Goal: Communication & Community: Answer question/provide support

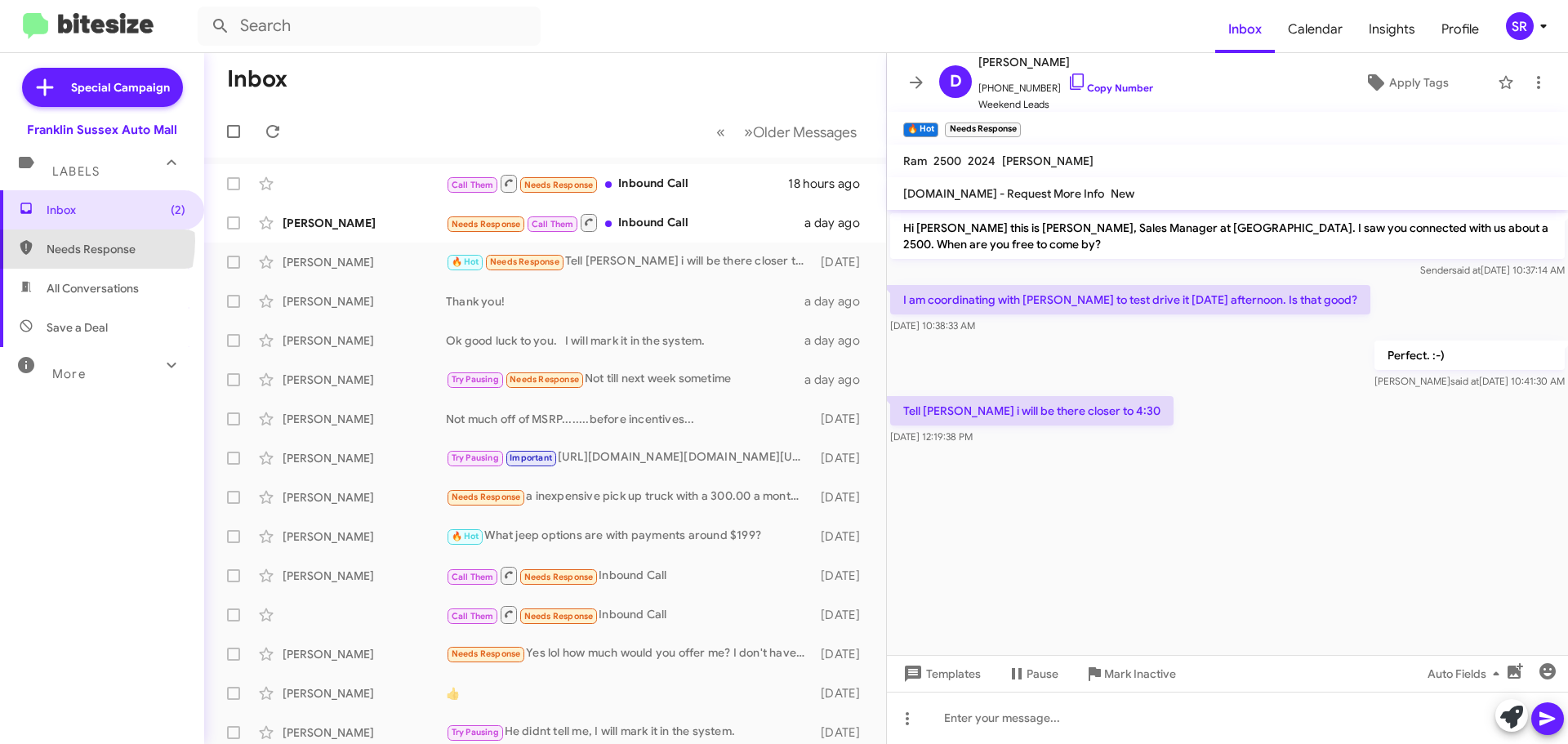
click at [69, 241] on span "Needs Response" at bounding box center [116, 249] width 139 height 16
type input "in:needs-response"
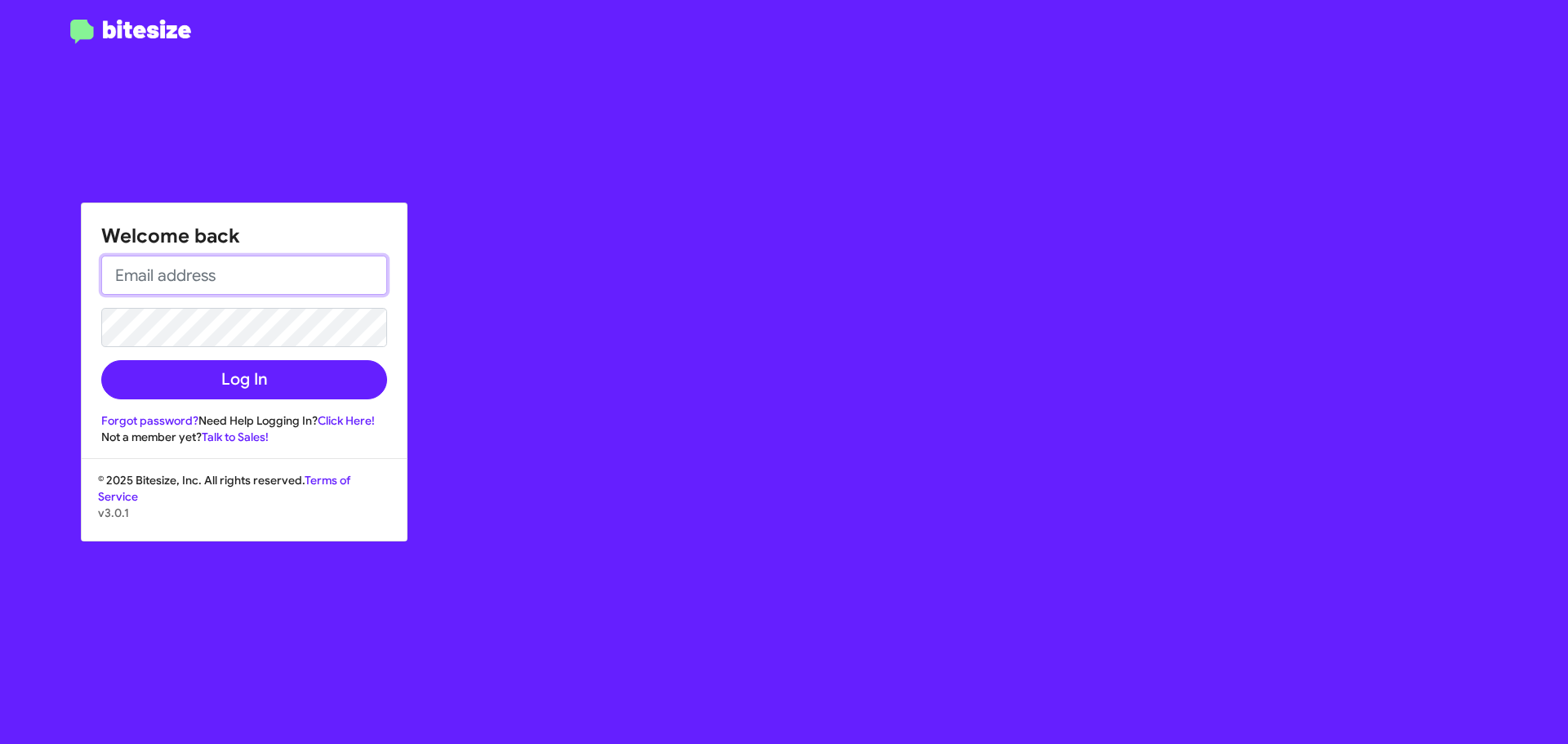
type input "[EMAIL_ADDRESS][DOMAIN_NAME]"
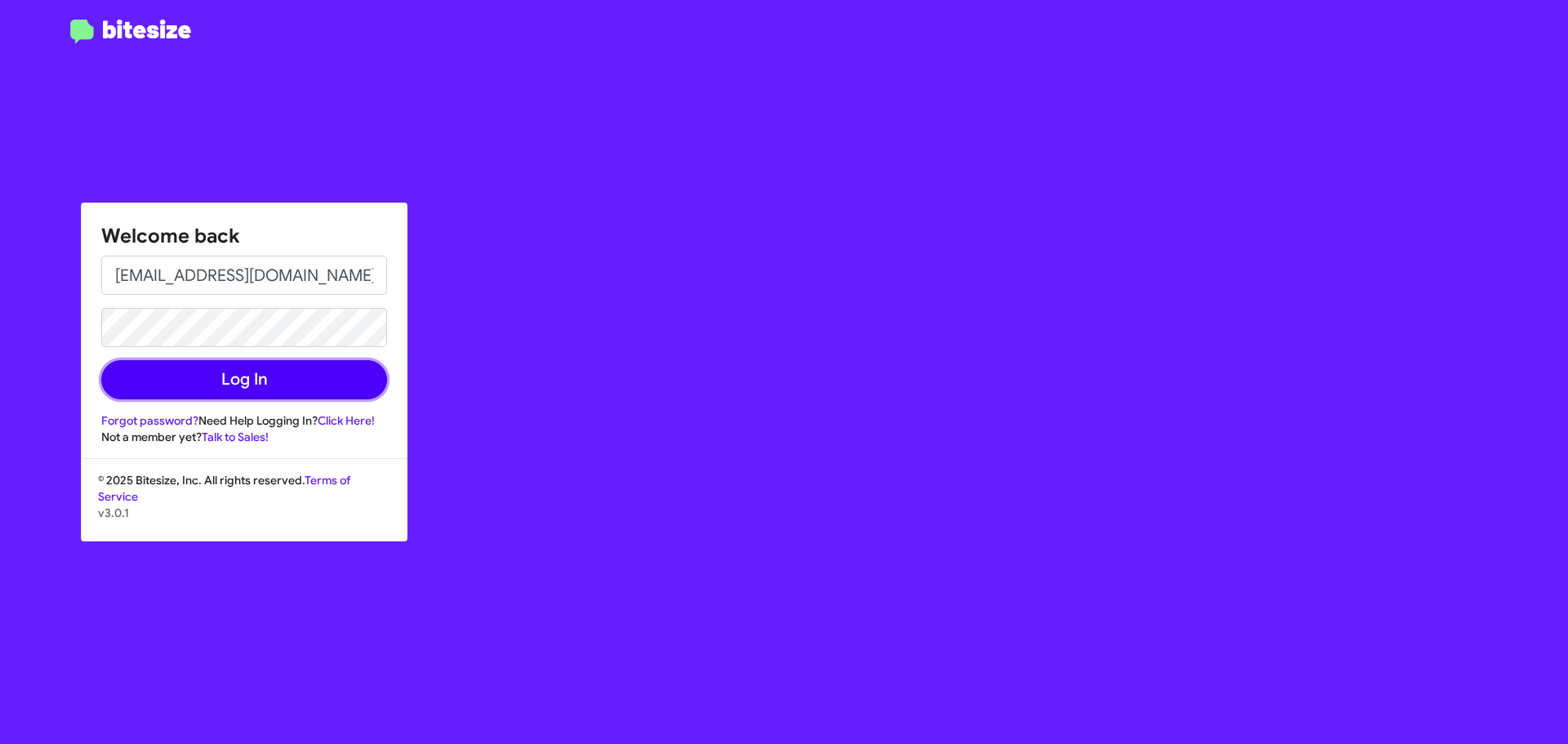
click at [203, 368] on button "Log In" at bounding box center [244, 380] width 286 height 39
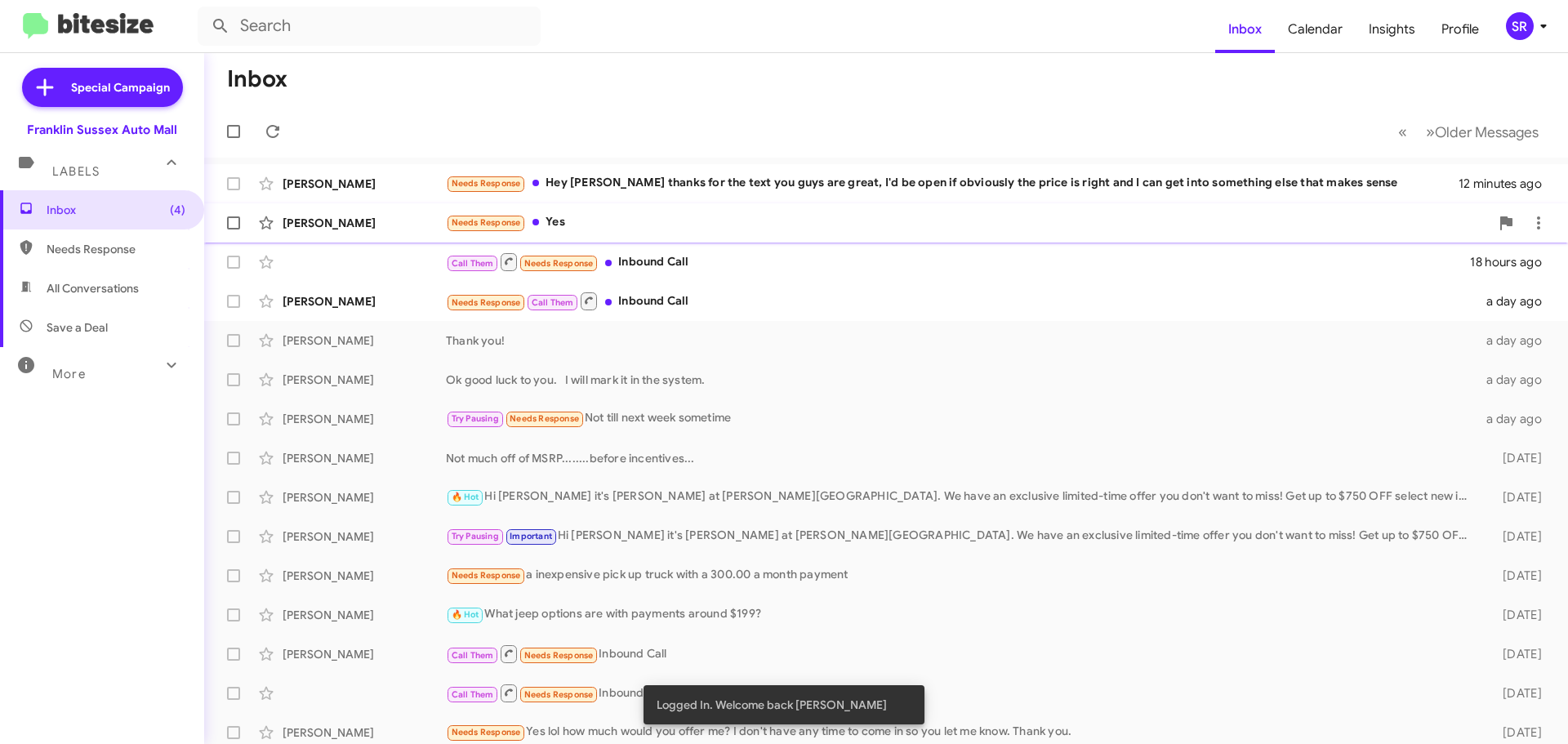
click at [560, 225] on div "Needs Response Yes" at bounding box center [968, 222] width 1044 height 19
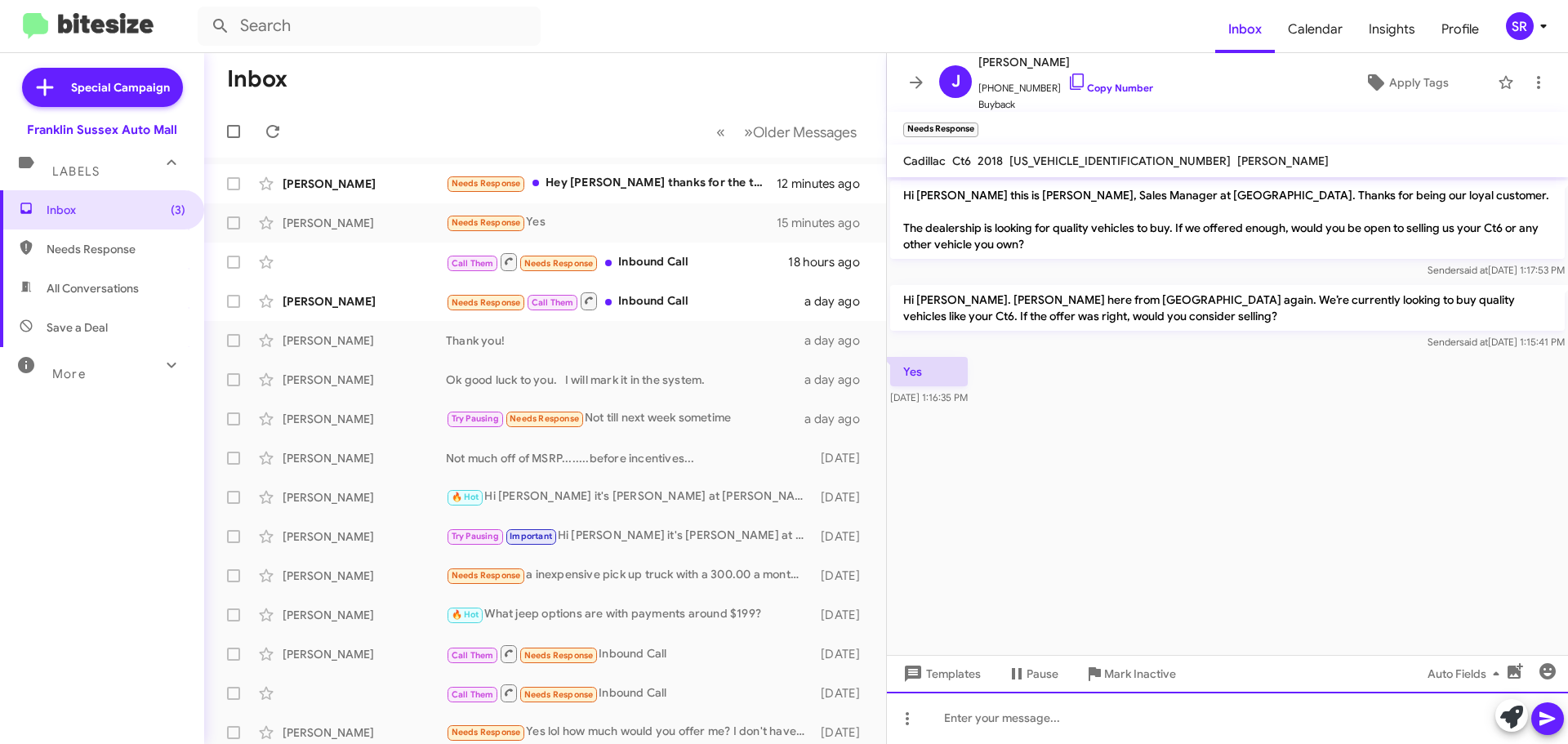
click at [1001, 710] on div at bounding box center [1227, 718] width 681 height 52
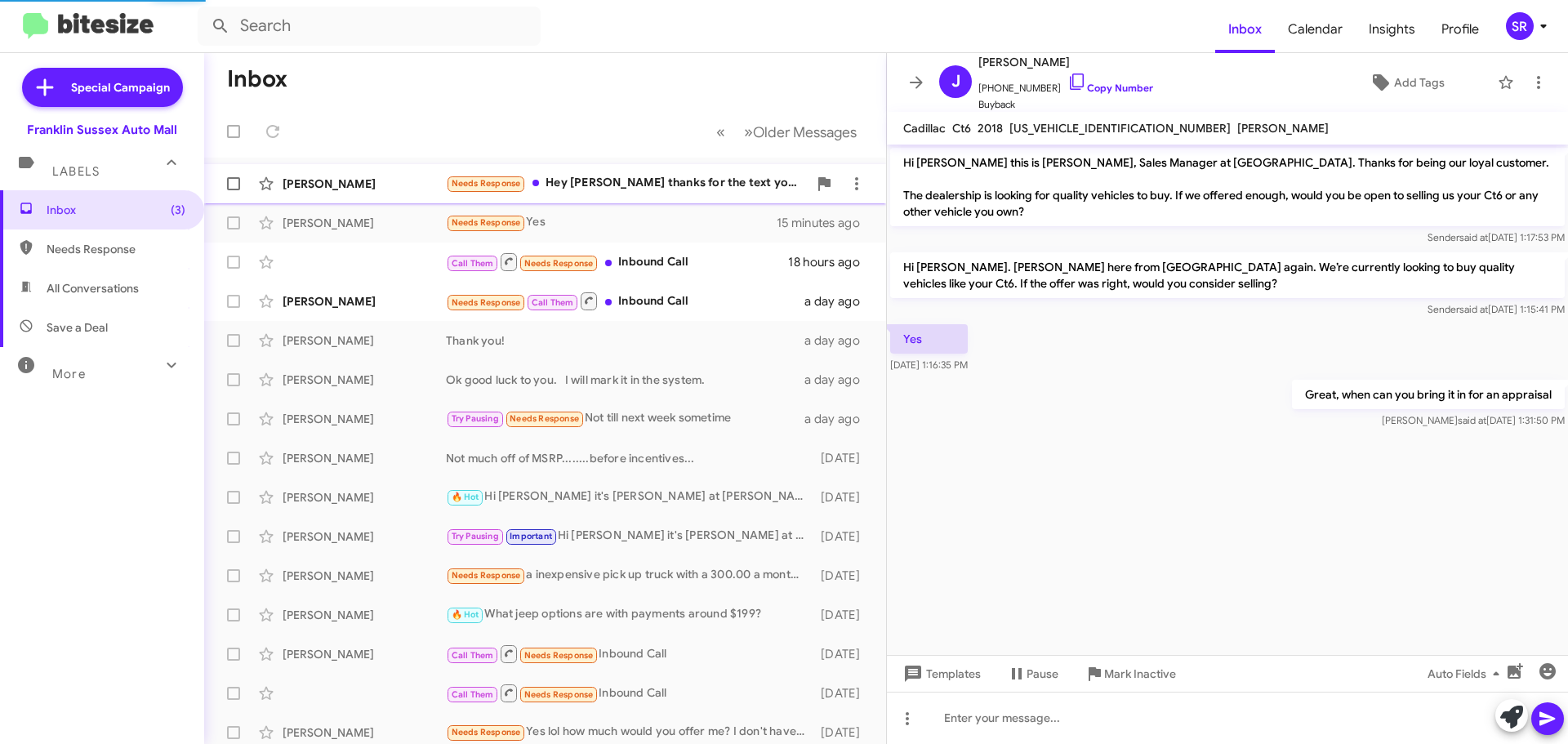
click at [643, 191] on div "Needs Response Hey [PERSON_NAME] thanks for the text you guys are great, I'd be…" at bounding box center [627, 183] width 362 height 19
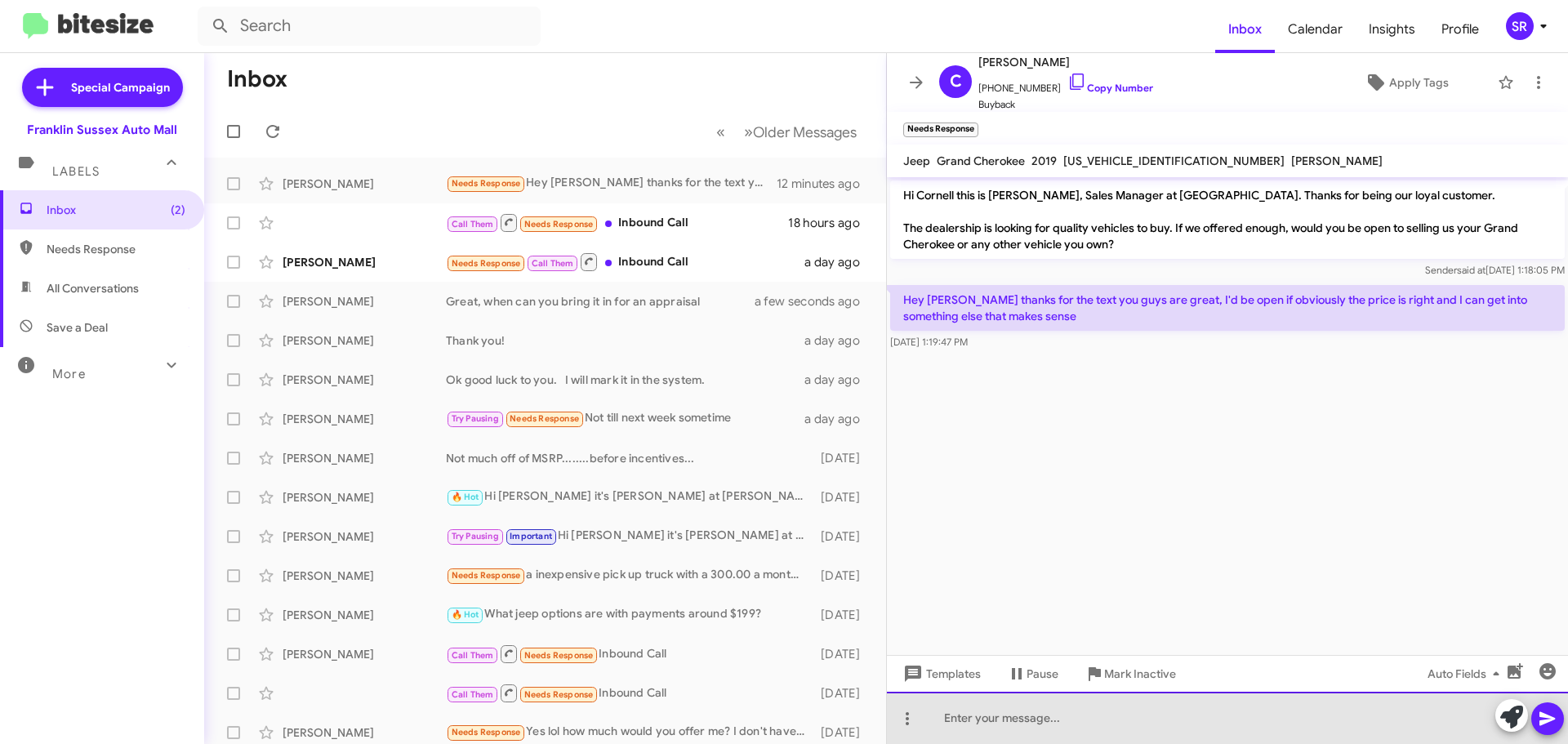
click at [1039, 722] on div at bounding box center [1227, 718] width 681 height 52
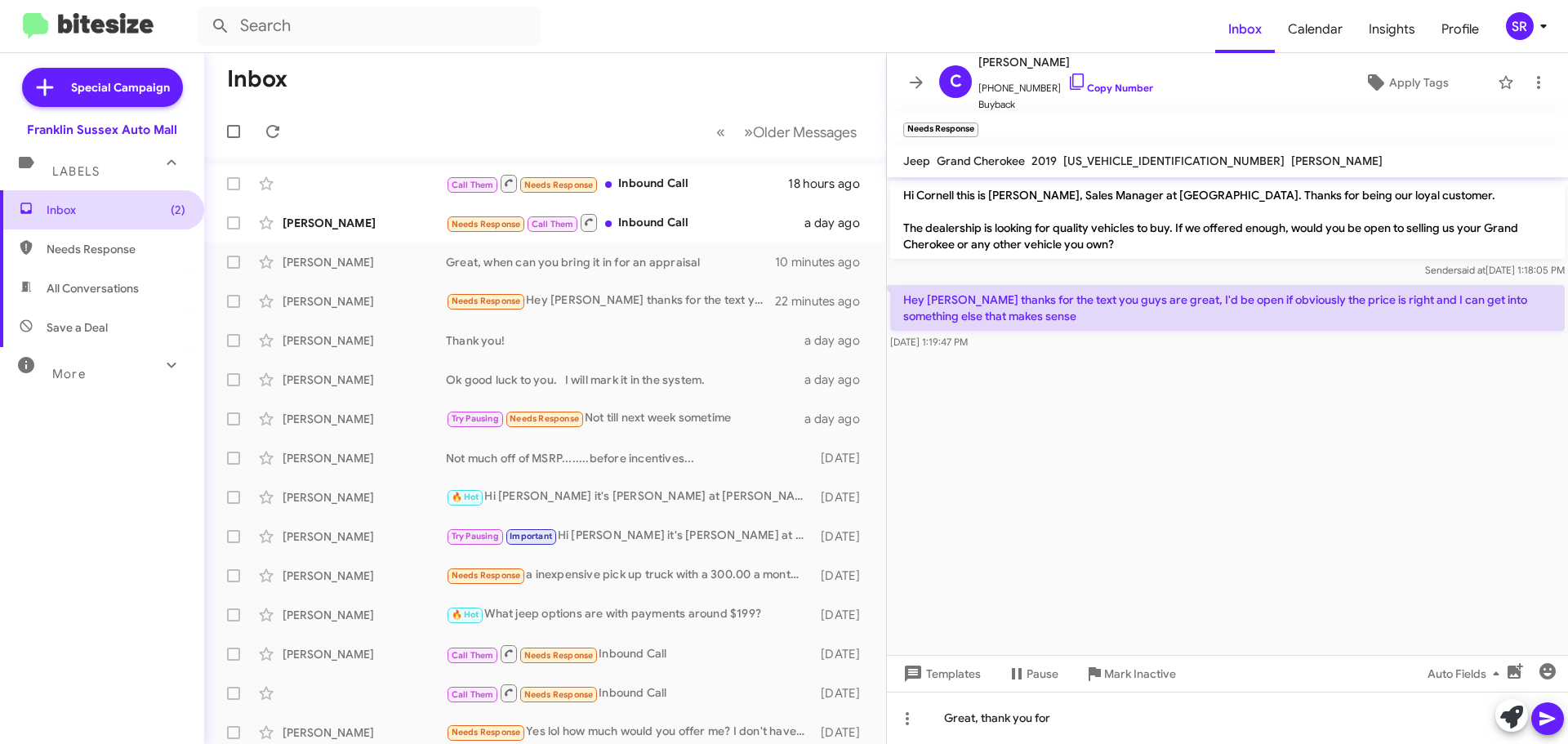
click at [91, 213] on span "Inbox (2)" at bounding box center [116, 210] width 139 height 16
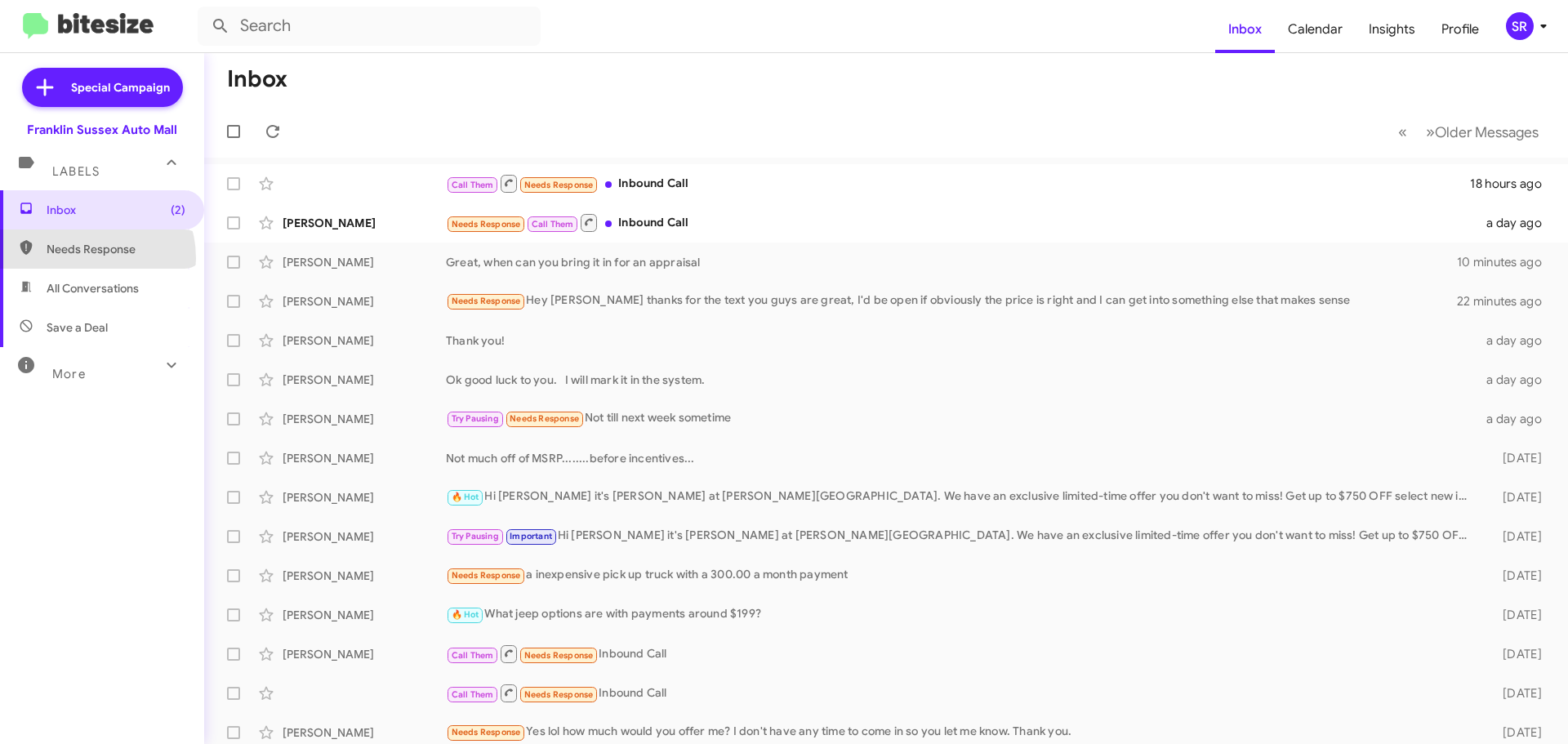
click at [86, 258] on span "Needs Response" at bounding box center [101, 249] width 204 height 39
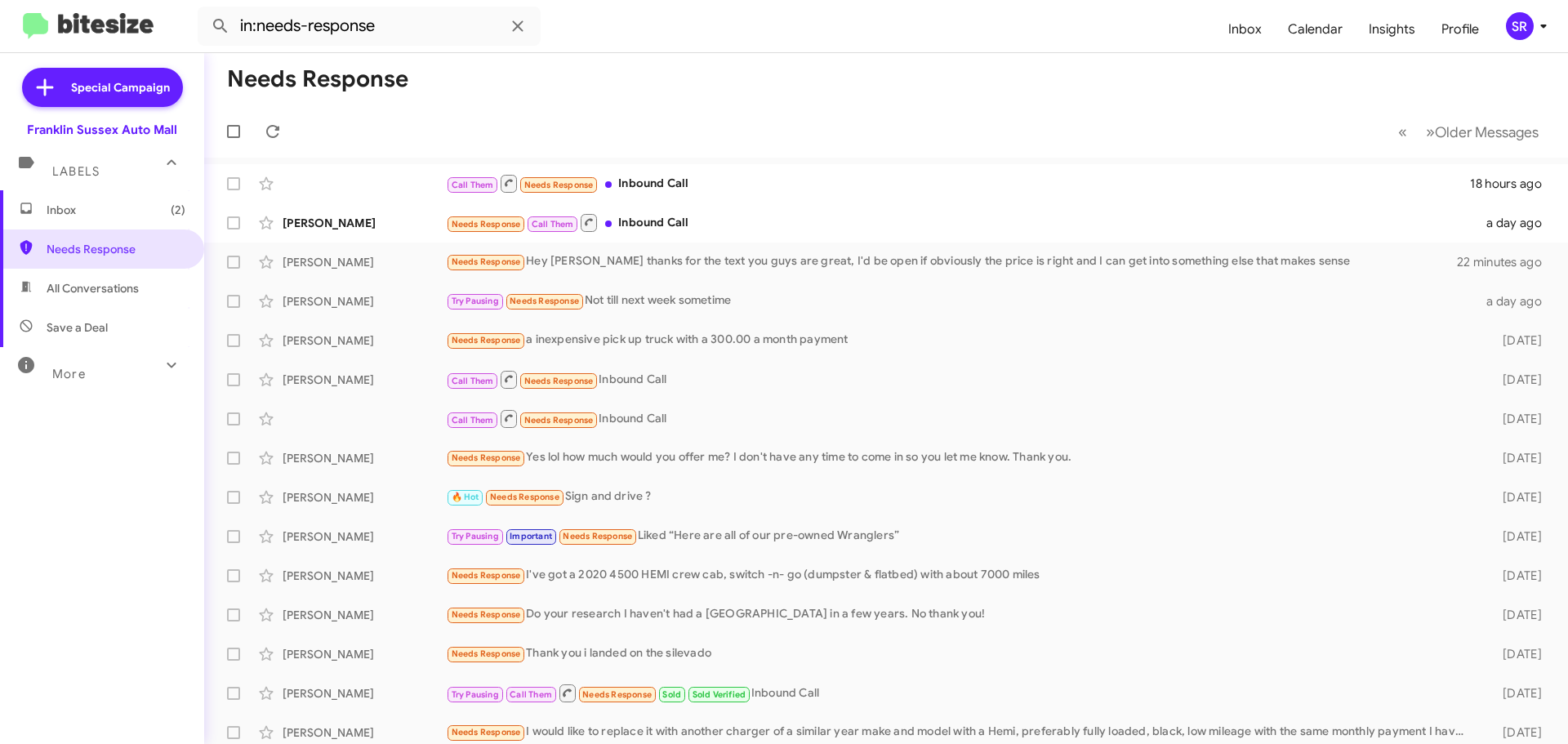
click at [87, 282] on span "All Conversations" at bounding box center [92, 287] width 92 height 16
type input "in:all-conversations"
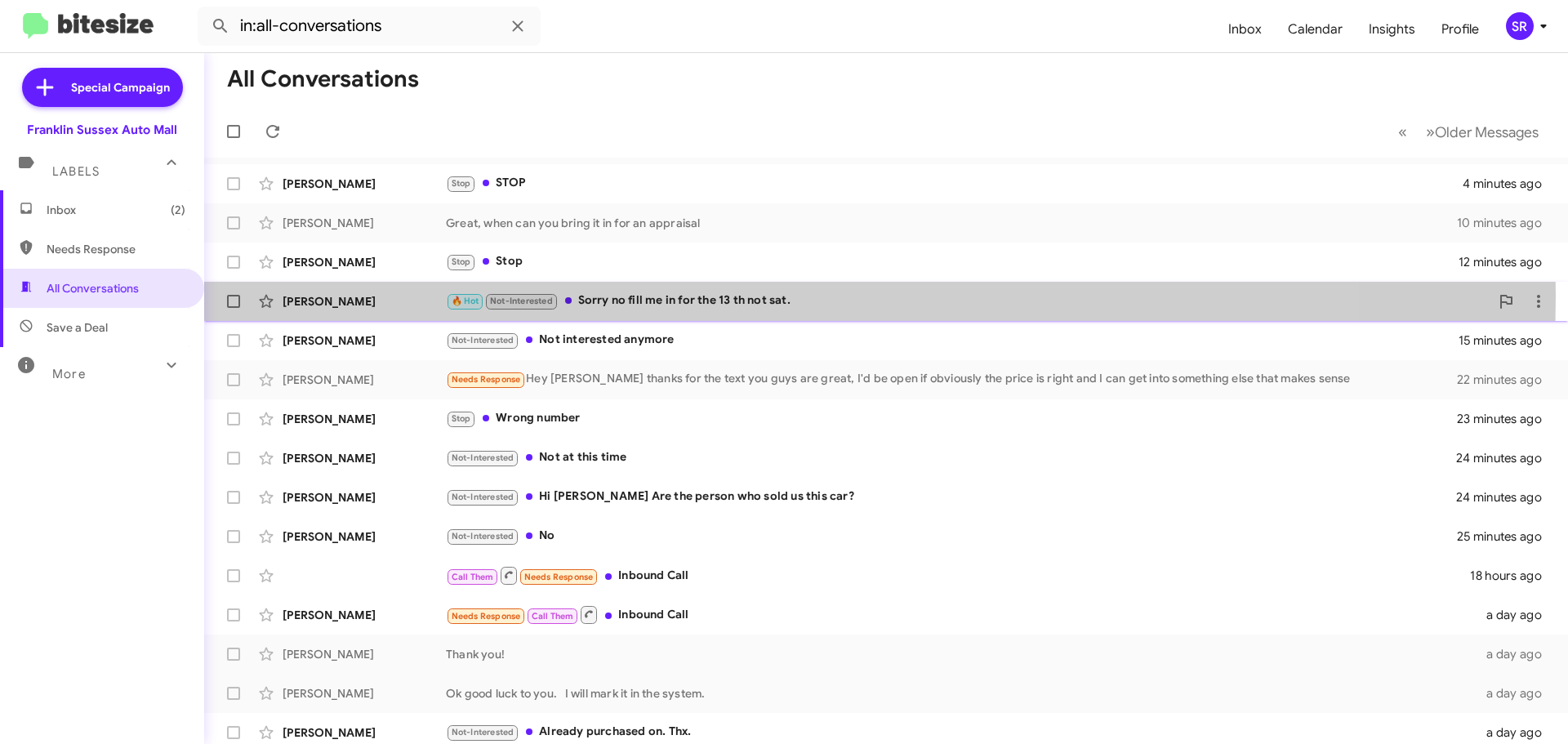
click at [628, 296] on div "🔥 Hot Not-Interested Sorry no fill me in for the 13 th not sat." at bounding box center [968, 301] width 1044 height 19
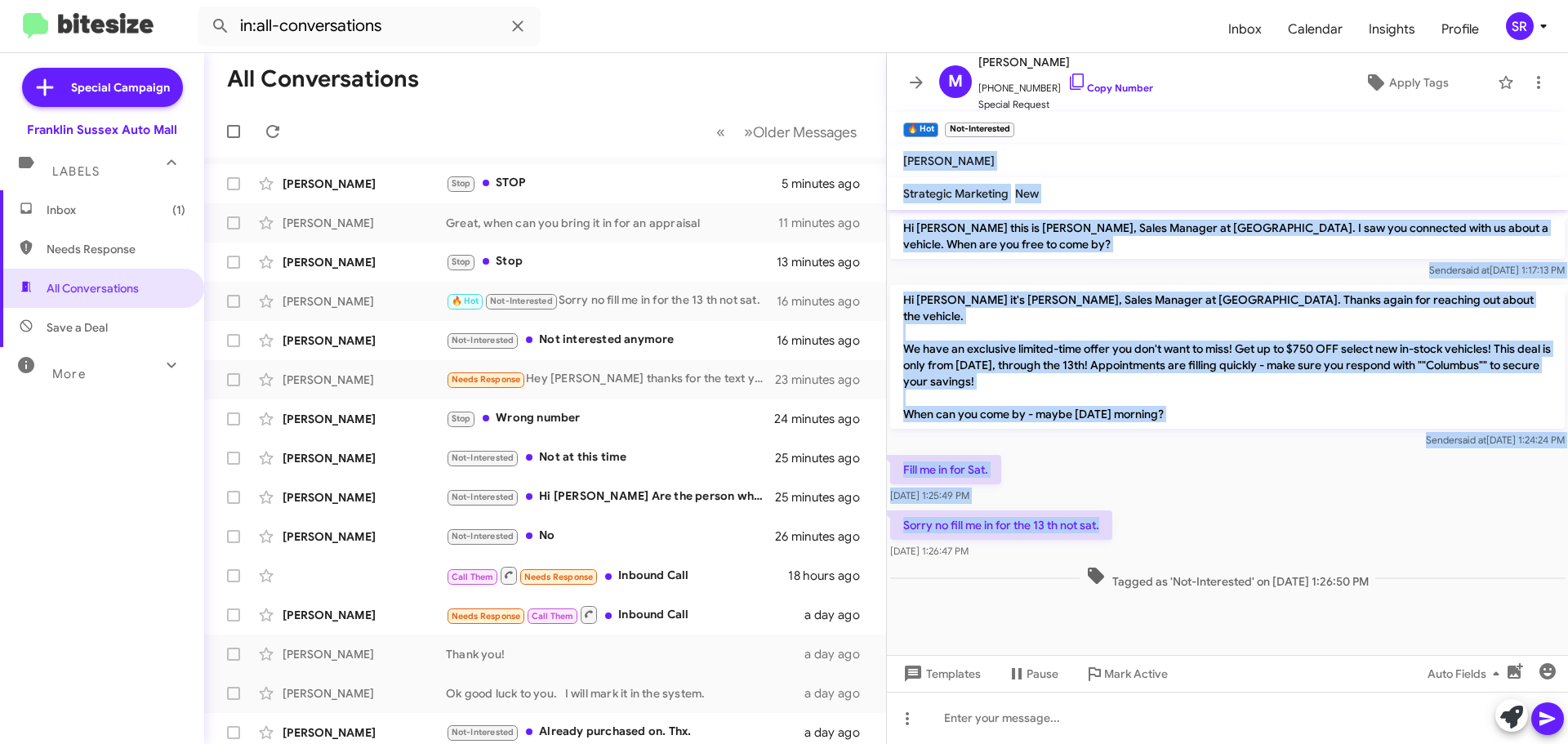
drag, startPoint x: 1110, startPoint y: 512, endPoint x: 906, endPoint y: 167, distance: 400.8
click at [906, 167] on div "M [PERSON_NAME] [PHONE_NUMBER] Copy Number Special Request Apply Tags 🔥 Hot × N…" at bounding box center [1227, 398] width 681 height 691
copy div "[PERSON_NAME] Strategic Marketing New Hi [PERSON_NAME] this is [PERSON_NAME], S…"
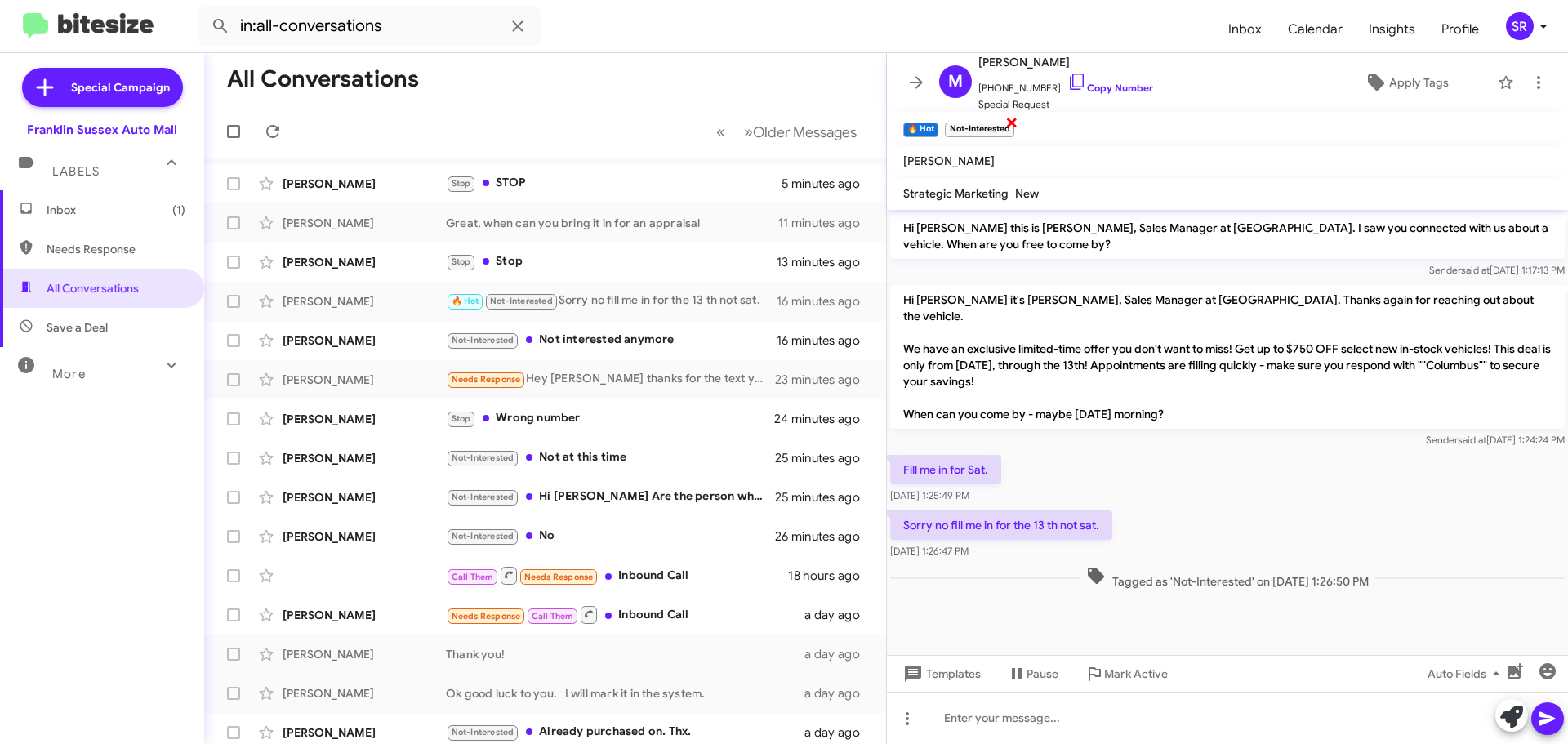
click at [966, 134] on small "Not-Interested" at bounding box center [979, 129] width 69 height 14
click at [1012, 127] on span "×" at bounding box center [1012, 121] width 13 height 19
click at [1014, 119] on span "×" at bounding box center [1012, 121] width 13 height 19
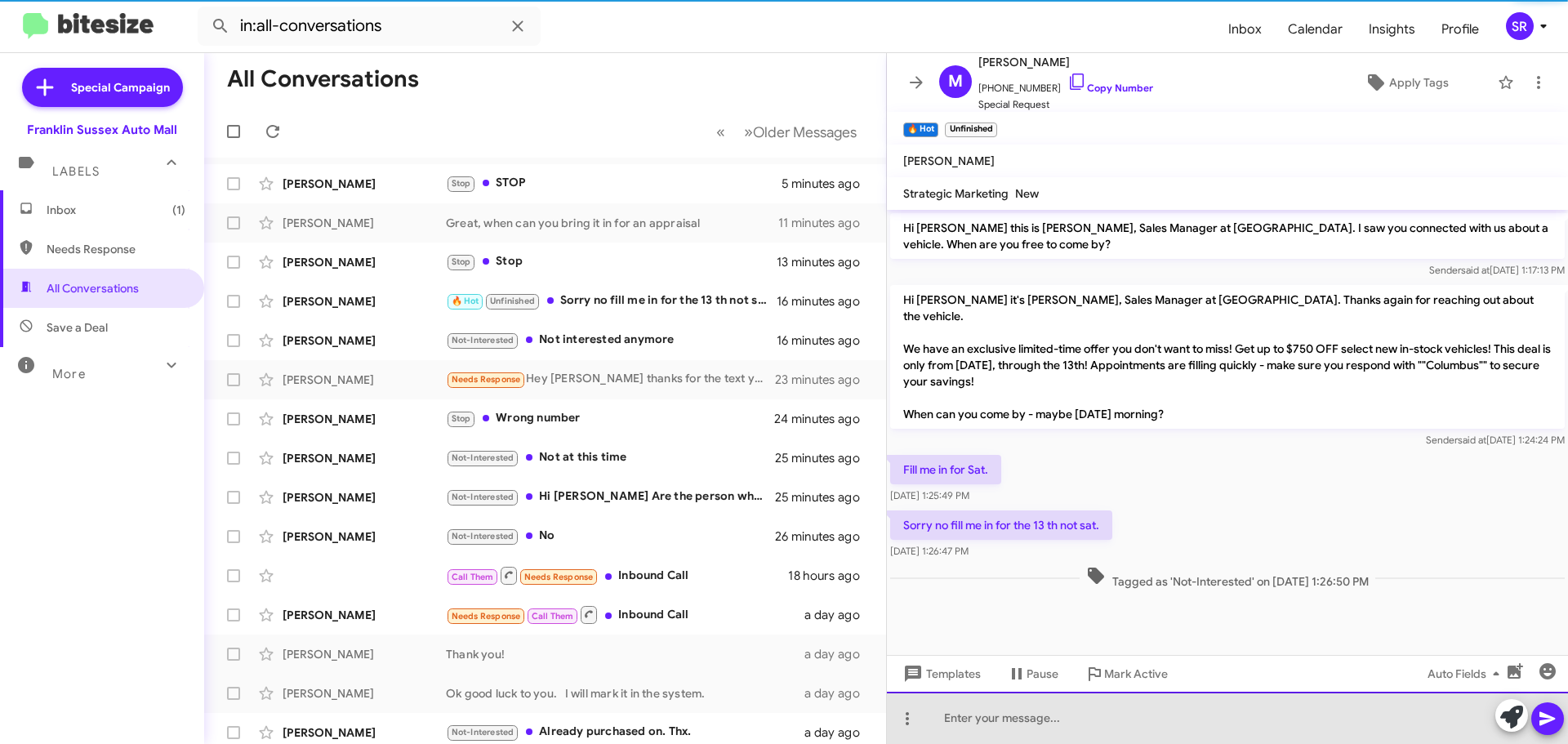
click at [1012, 723] on div at bounding box center [1227, 718] width 681 height 52
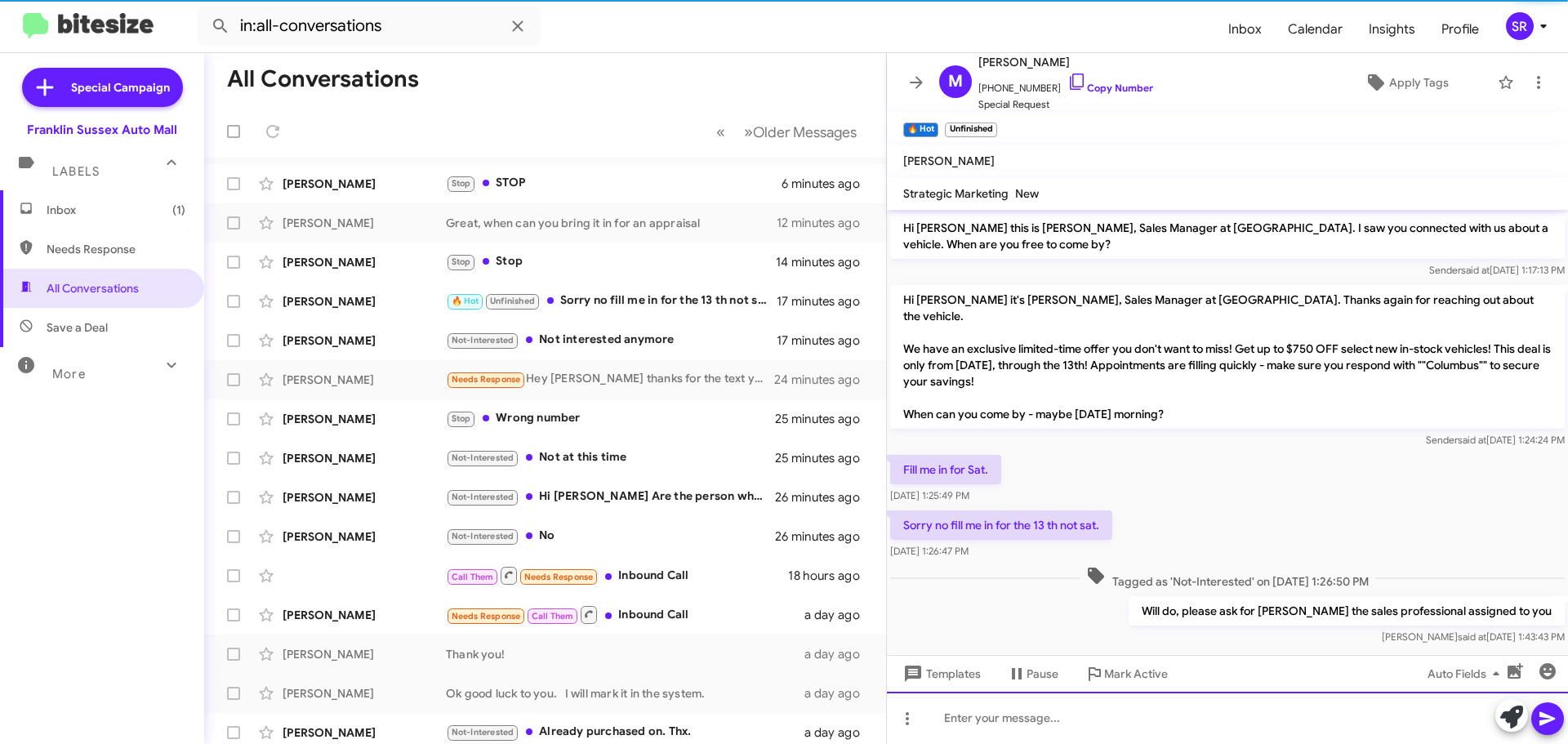
scroll to position [2, 0]
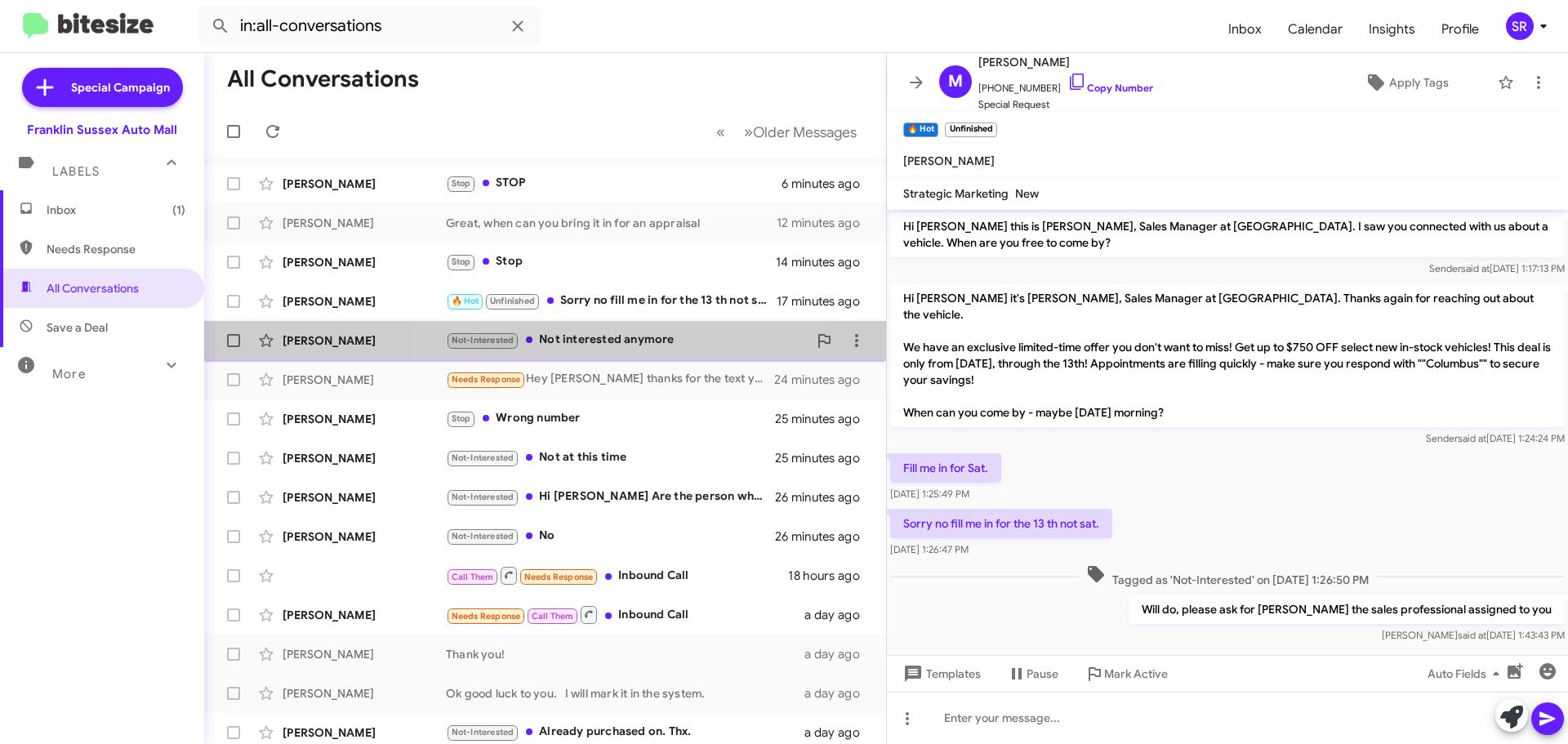
click at [604, 340] on div "Not-Interested Not interested anymore" at bounding box center [627, 340] width 362 height 19
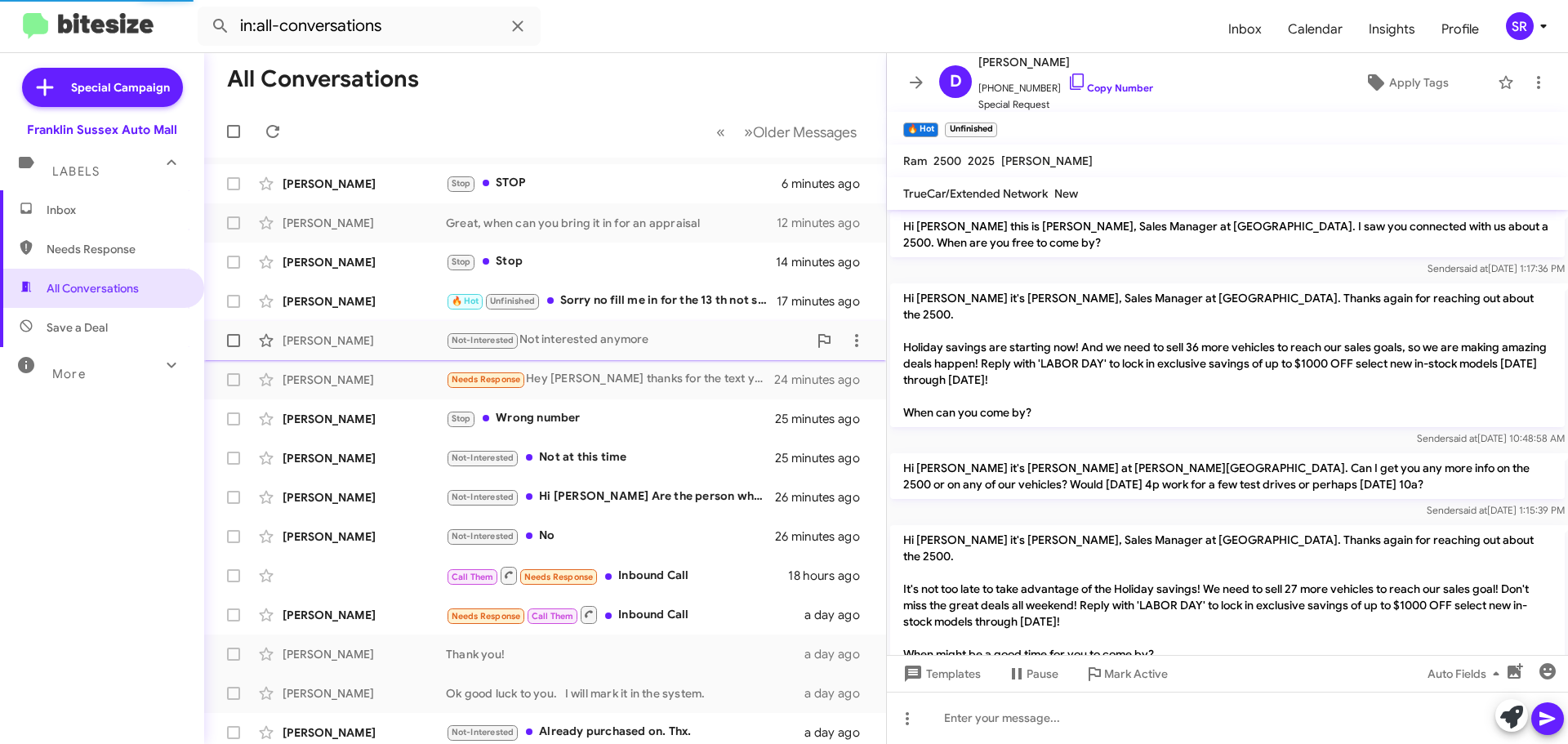
scroll to position [1072, 0]
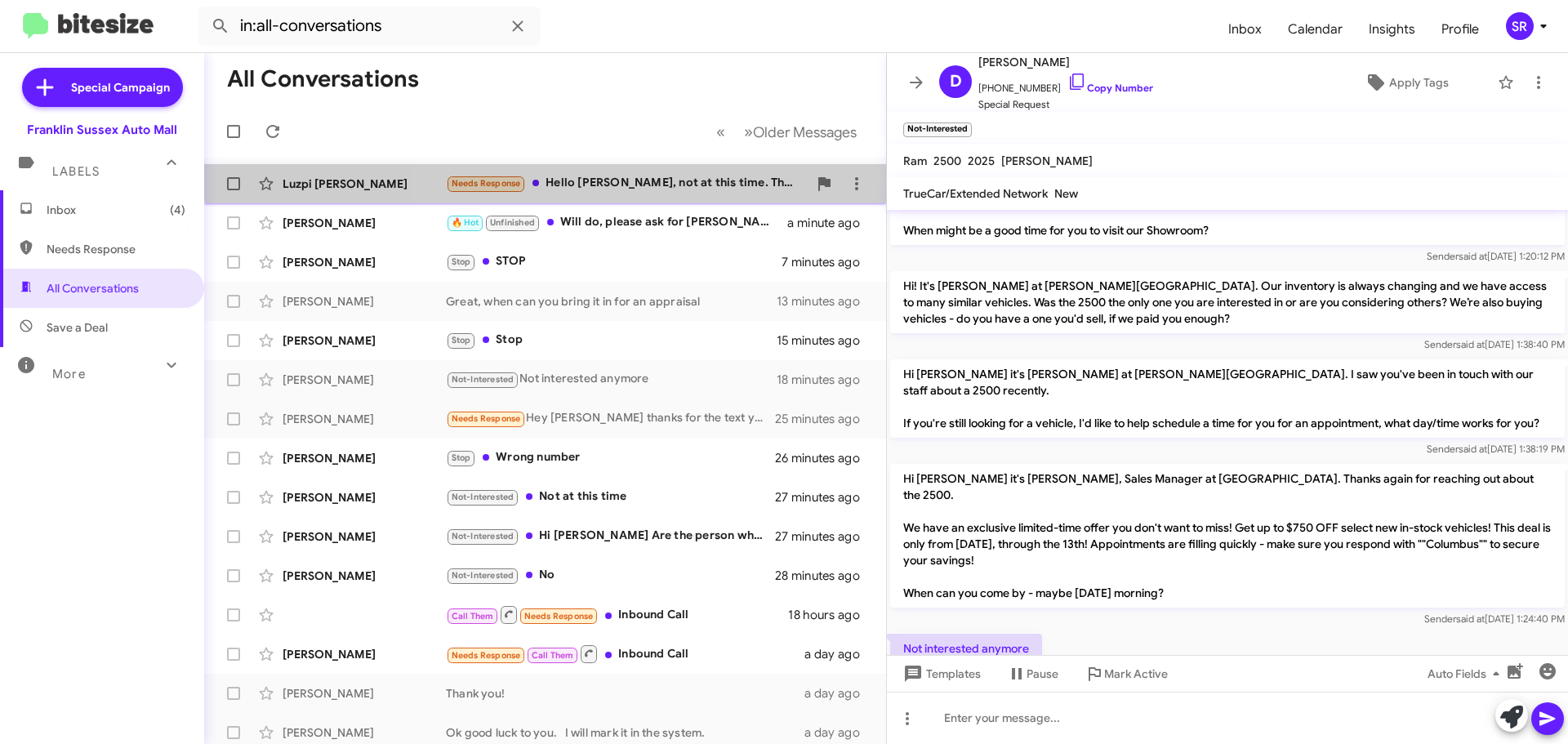
click at [674, 173] on div "[PERSON_NAME] Needs Response Hello [PERSON_NAME], not at this time. Thank you! …" at bounding box center [545, 183] width 655 height 33
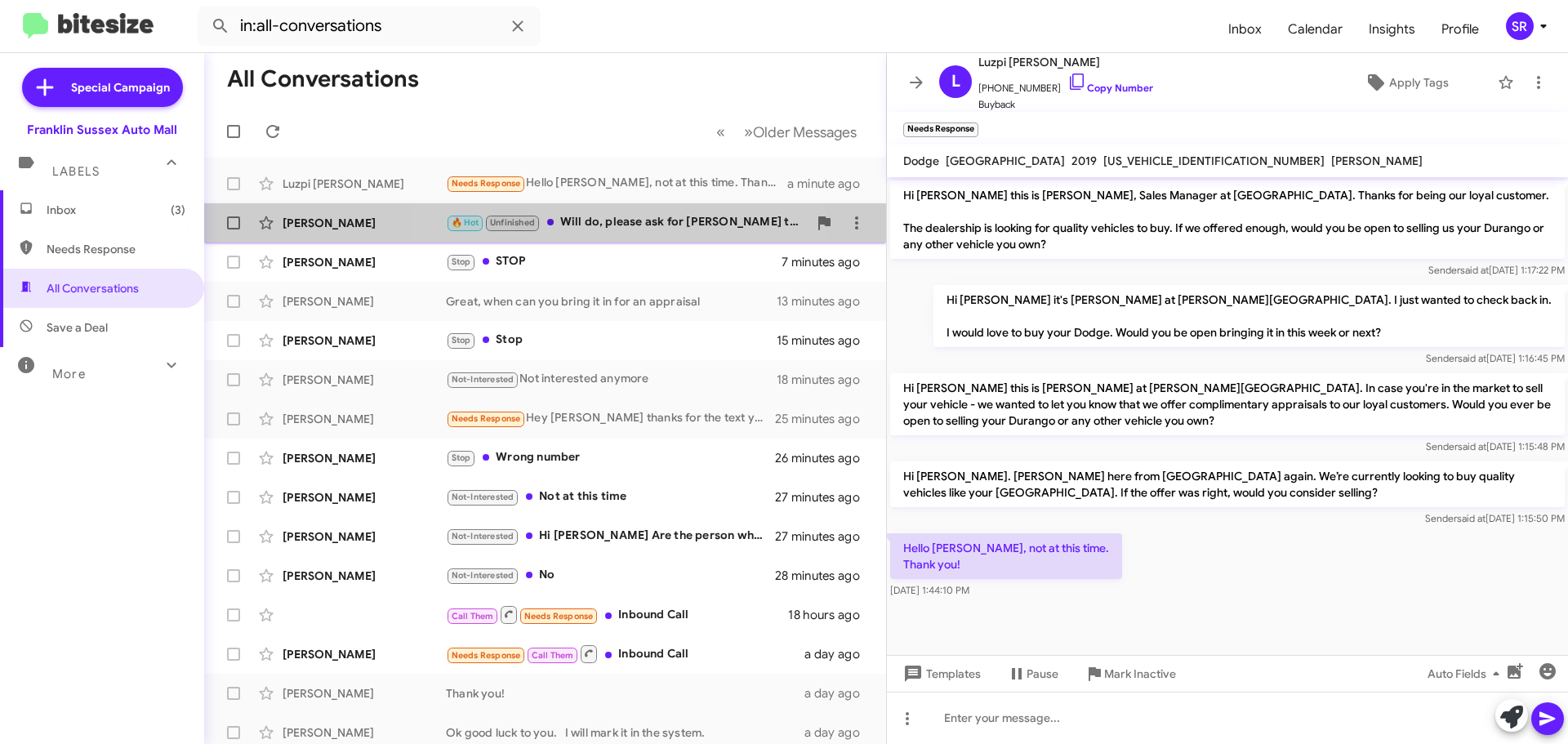
click at [585, 227] on div "🔥 Hot Unfinished Will do, please ask for [PERSON_NAME] the sales professional a…" at bounding box center [627, 222] width 362 height 19
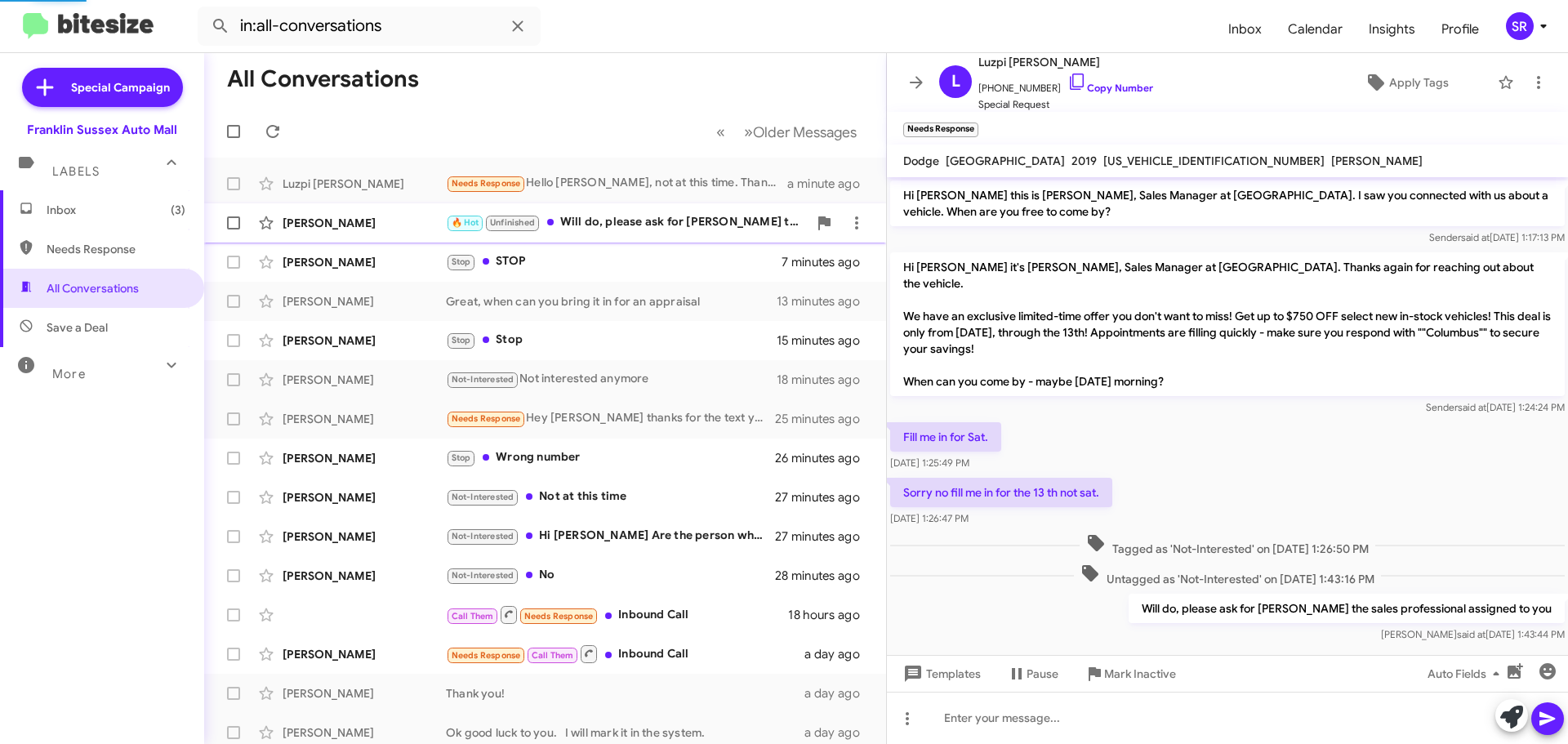
scroll to position [3, 0]
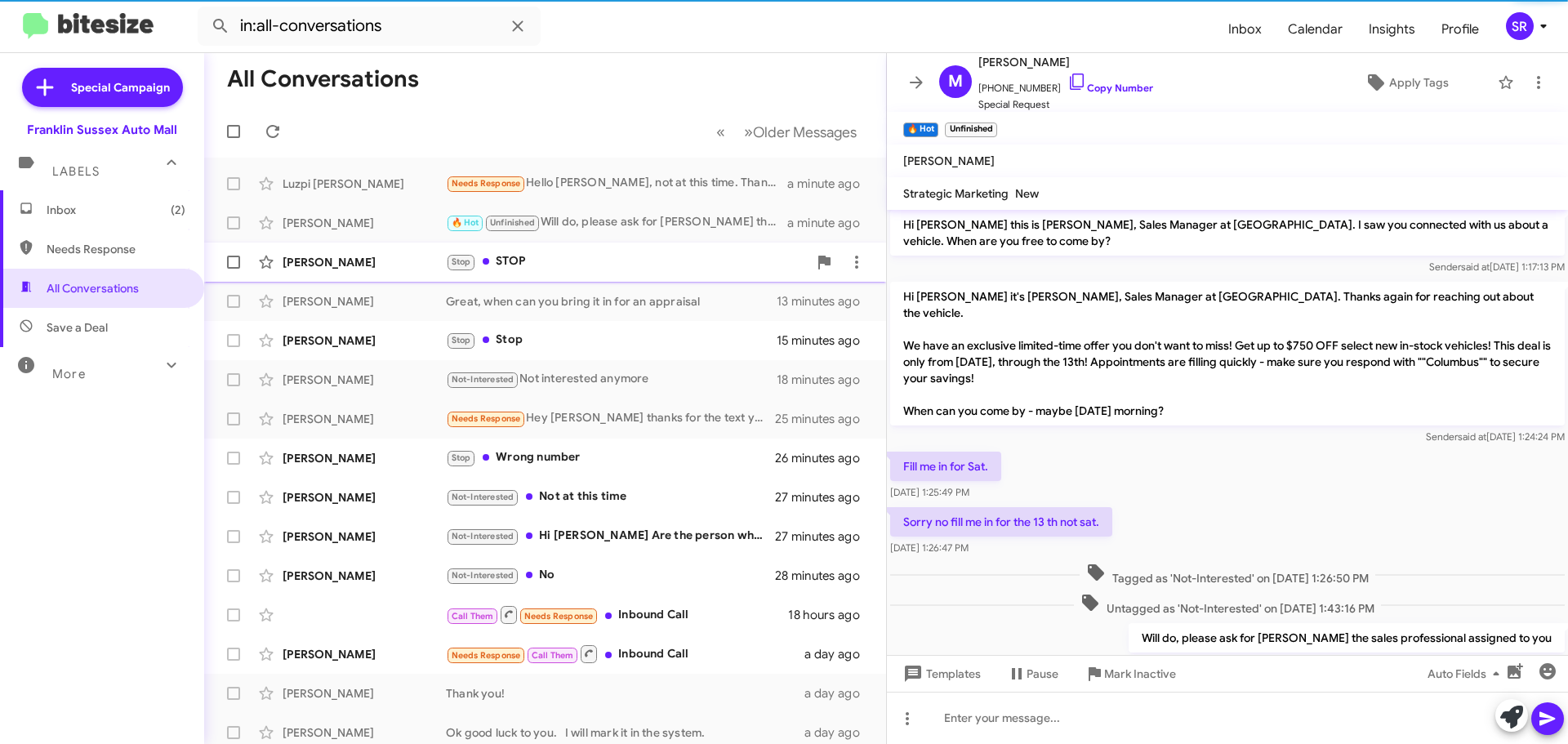
click at [586, 256] on div "Stop STOP" at bounding box center [627, 261] width 362 height 19
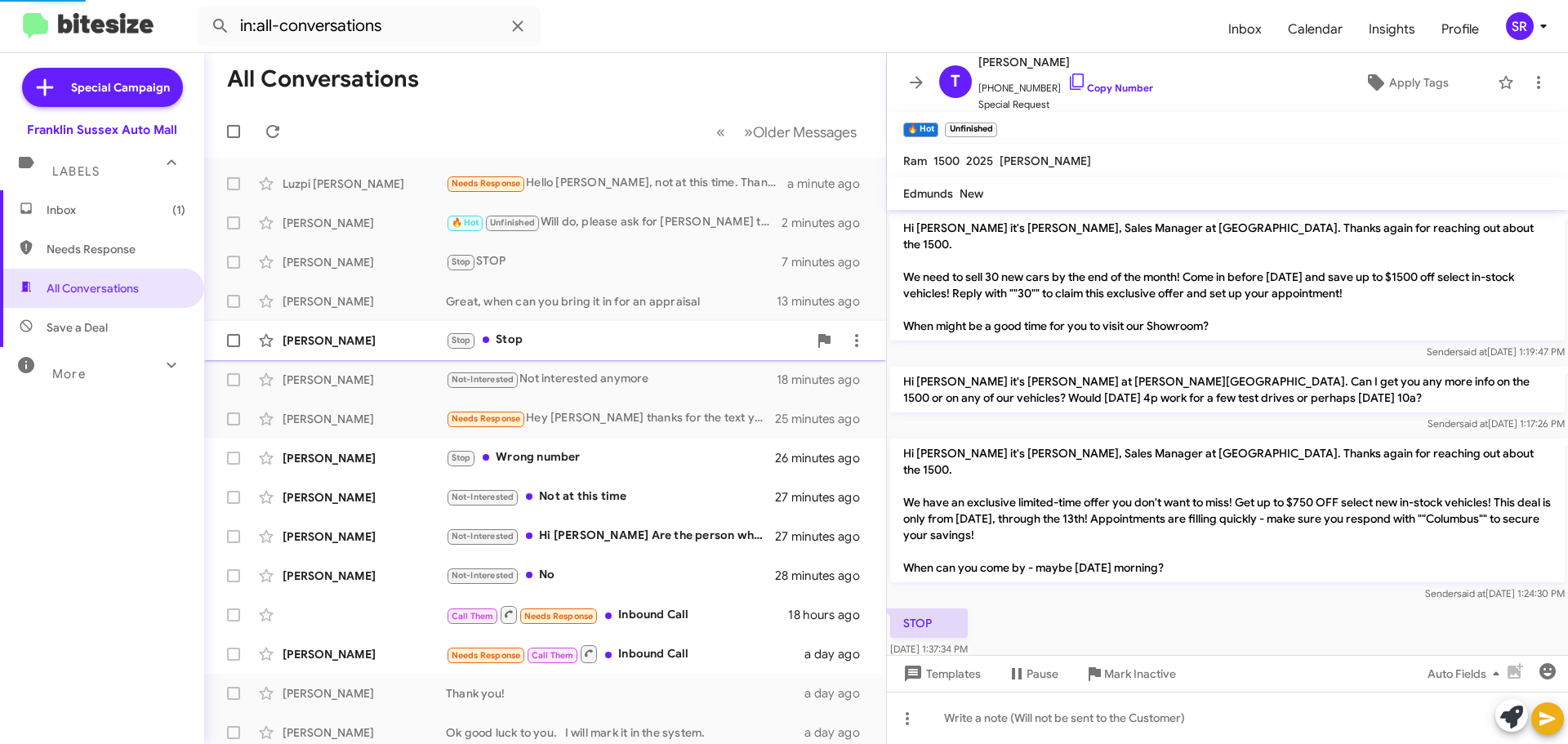
click at [543, 336] on div "Stop Stop" at bounding box center [627, 340] width 362 height 19
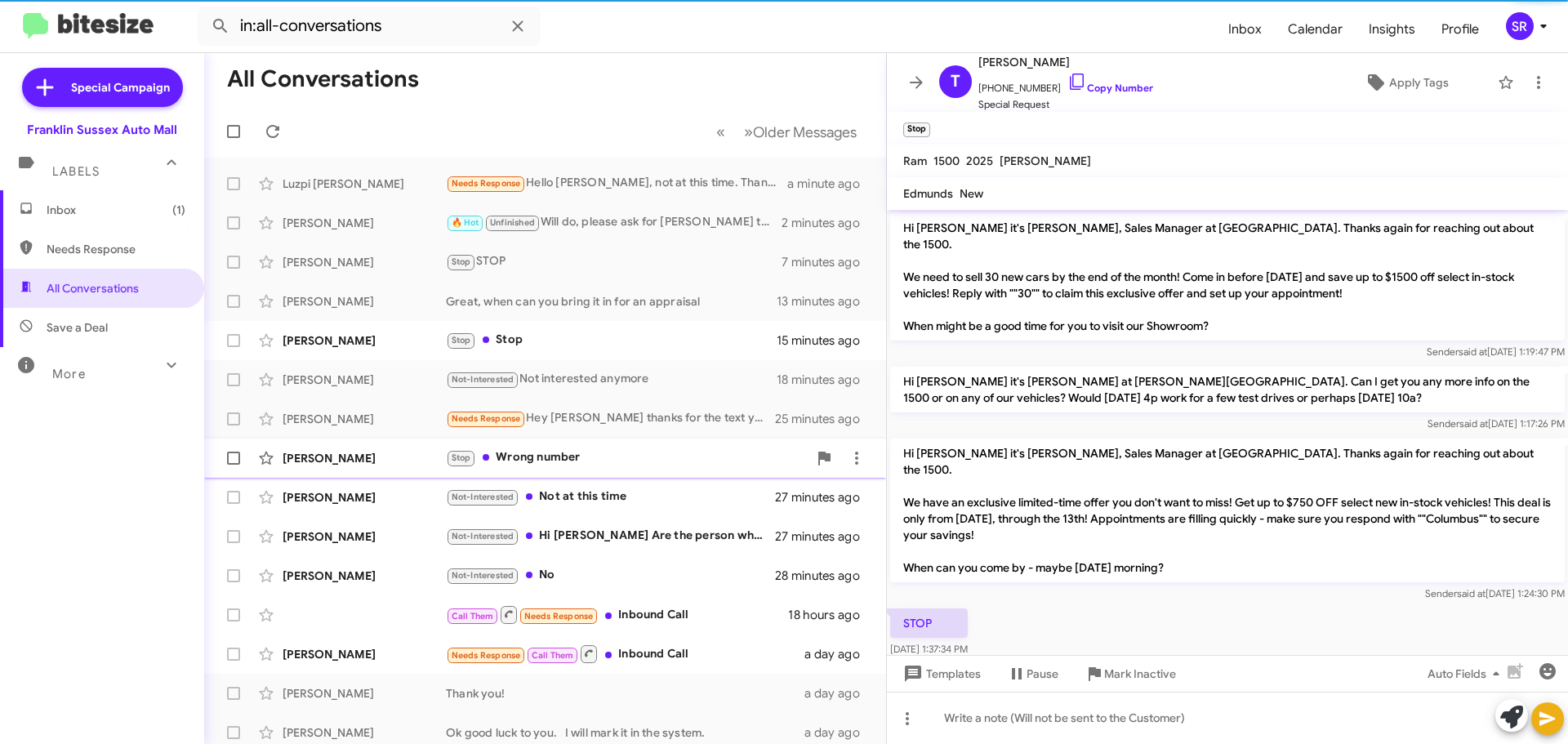
scroll to position [98, 0]
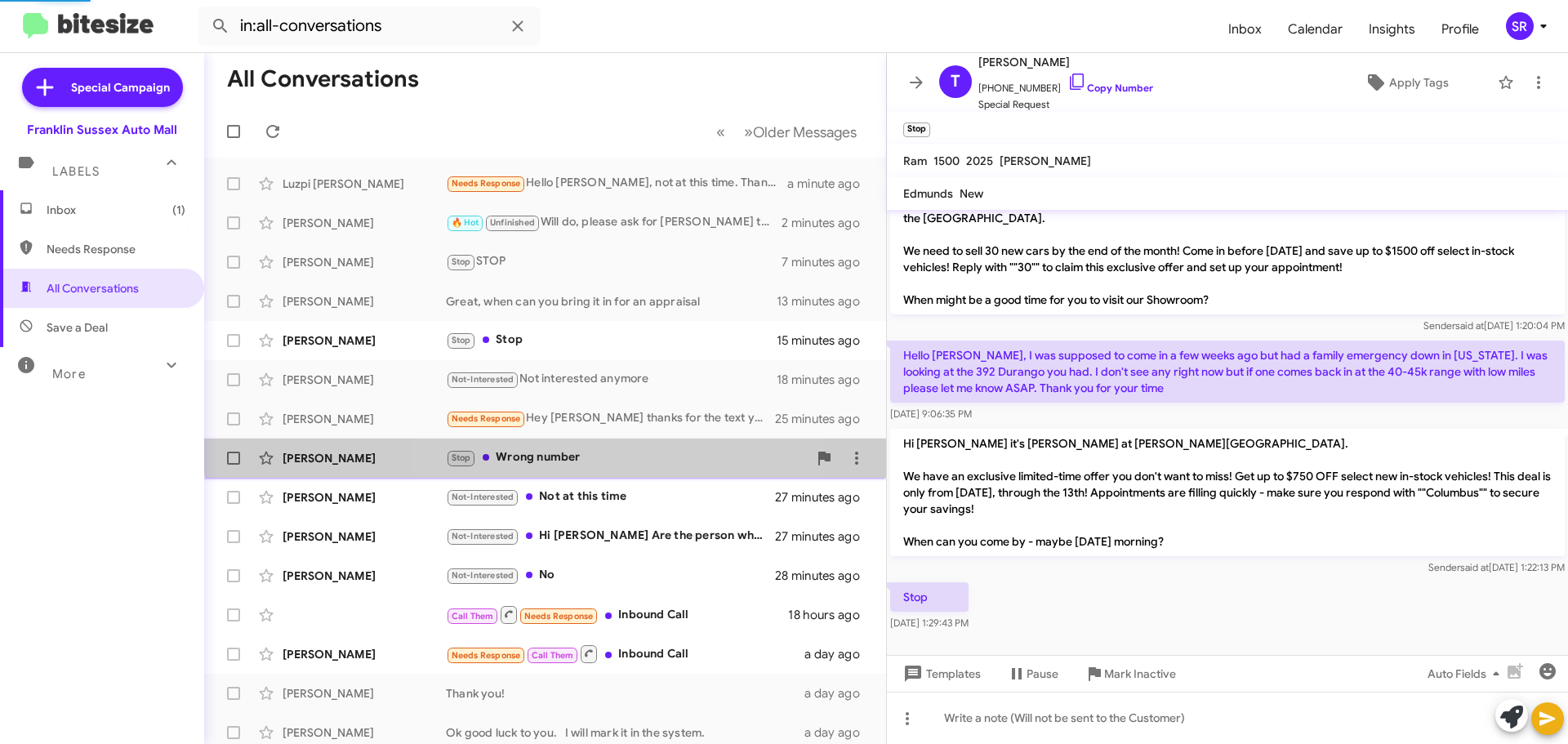
click at [571, 449] on div "Stop Wrong number" at bounding box center [627, 457] width 362 height 19
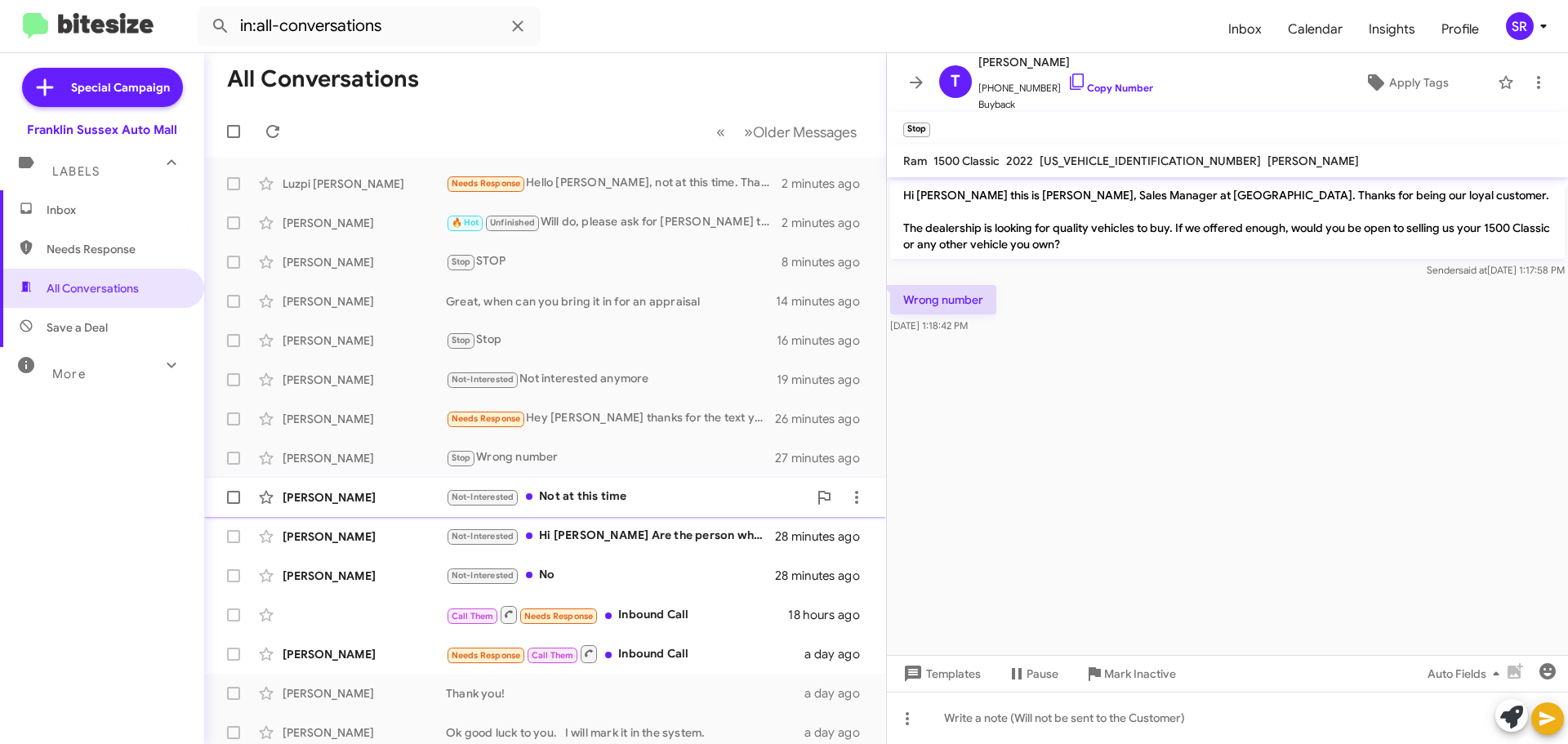
click at [583, 496] on div "Not-Interested Not at this time" at bounding box center [627, 497] width 362 height 19
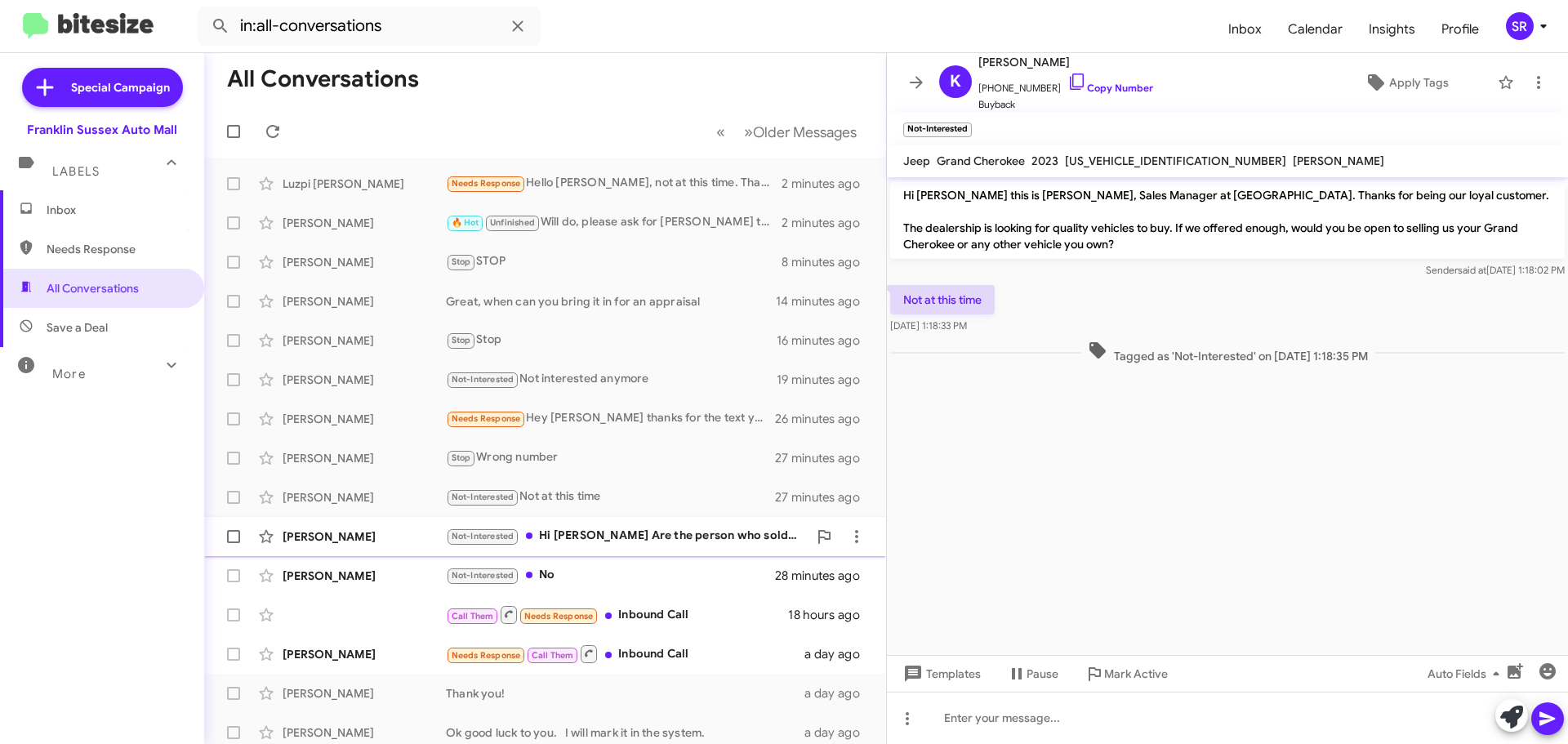
click at [597, 533] on div "Not-Interested Hi [PERSON_NAME] Are the person who sold us this car?" at bounding box center [627, 536] width 362 height 19
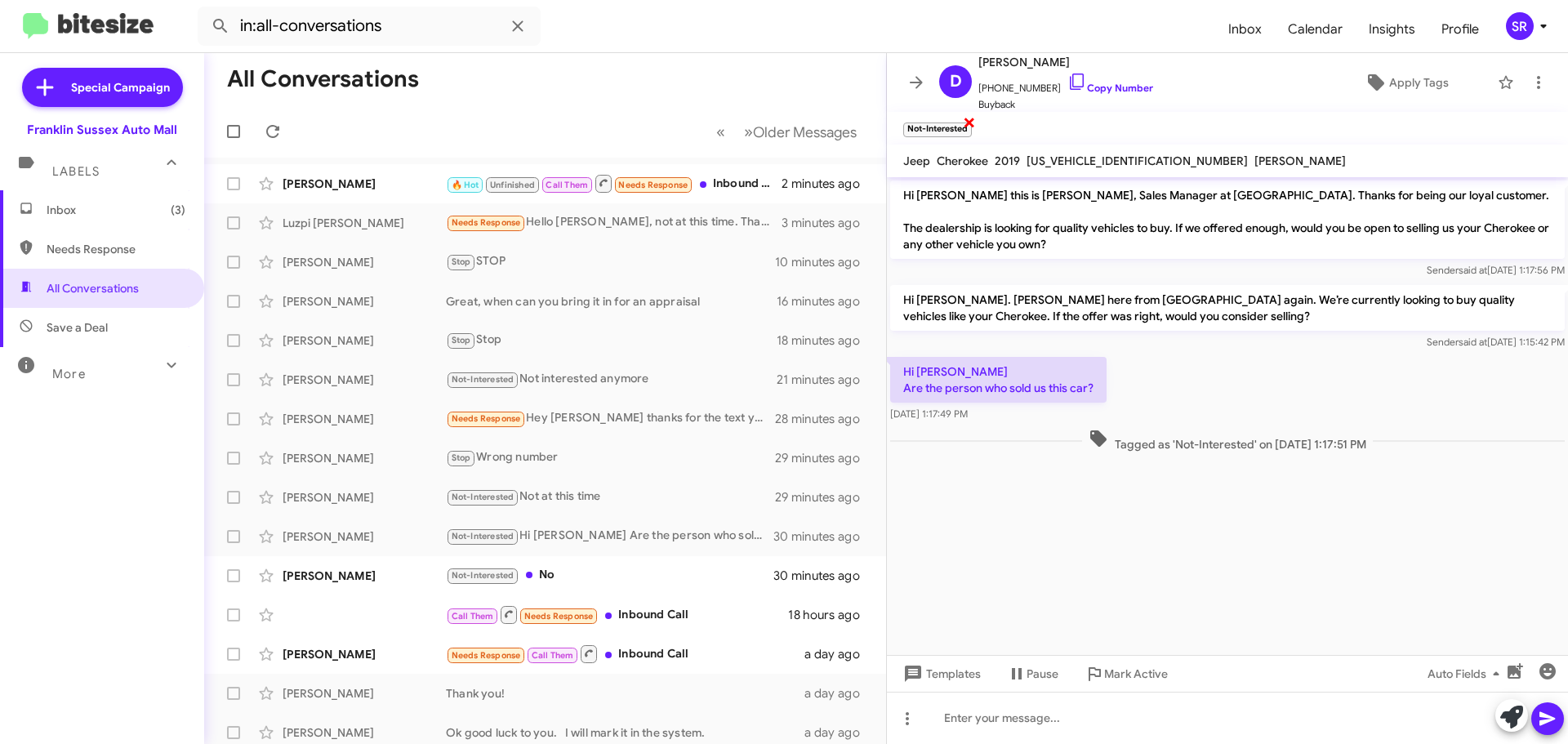
click at [969, 123] on span "×" at bounding box center [969, 121] width 13 height 19
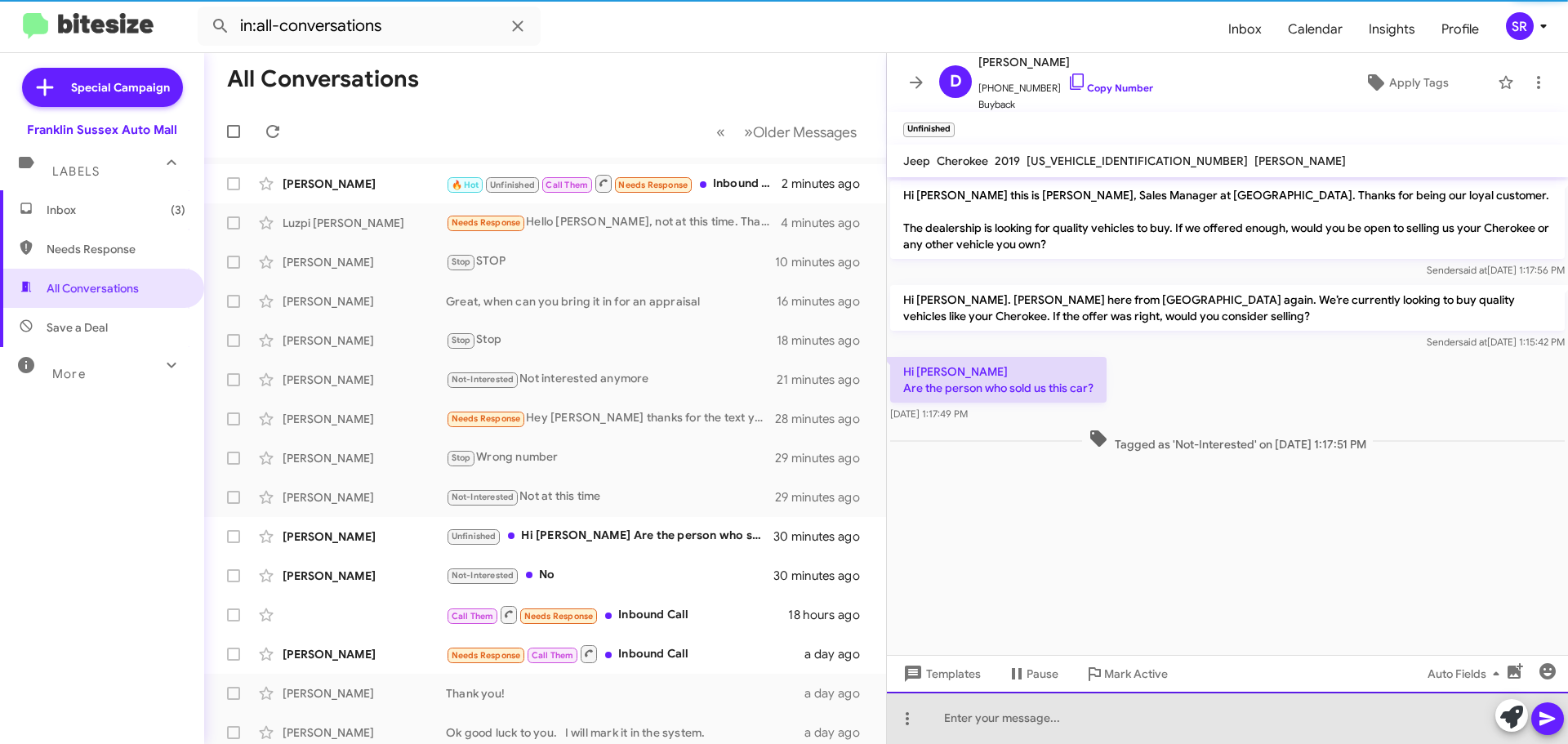
click at [988, 719] on div at bounding box center [1227, 718] width 681 height 52
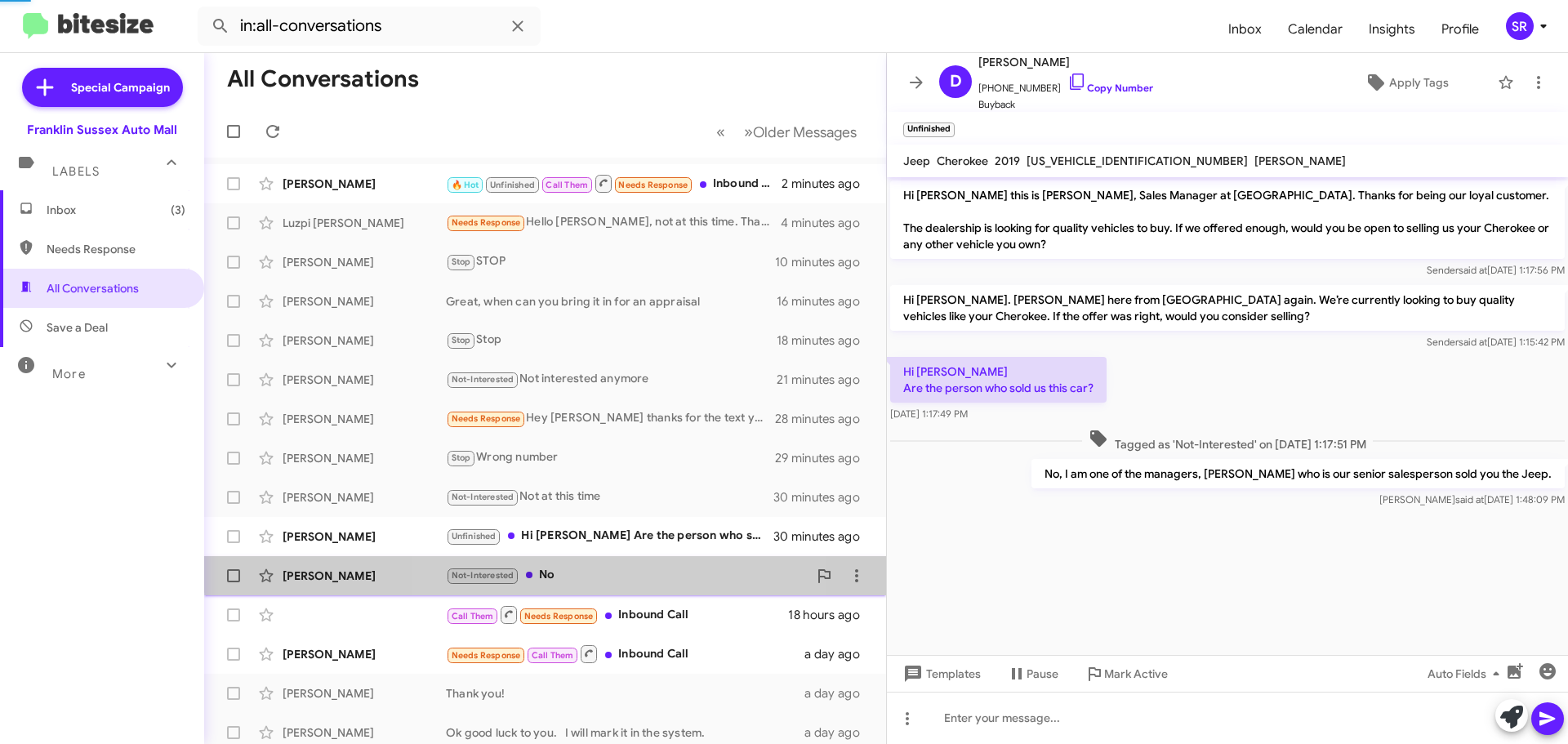
click at [600, 566] on div "Not-Interested No" at bounding box center [627, 575] width 362 height 19
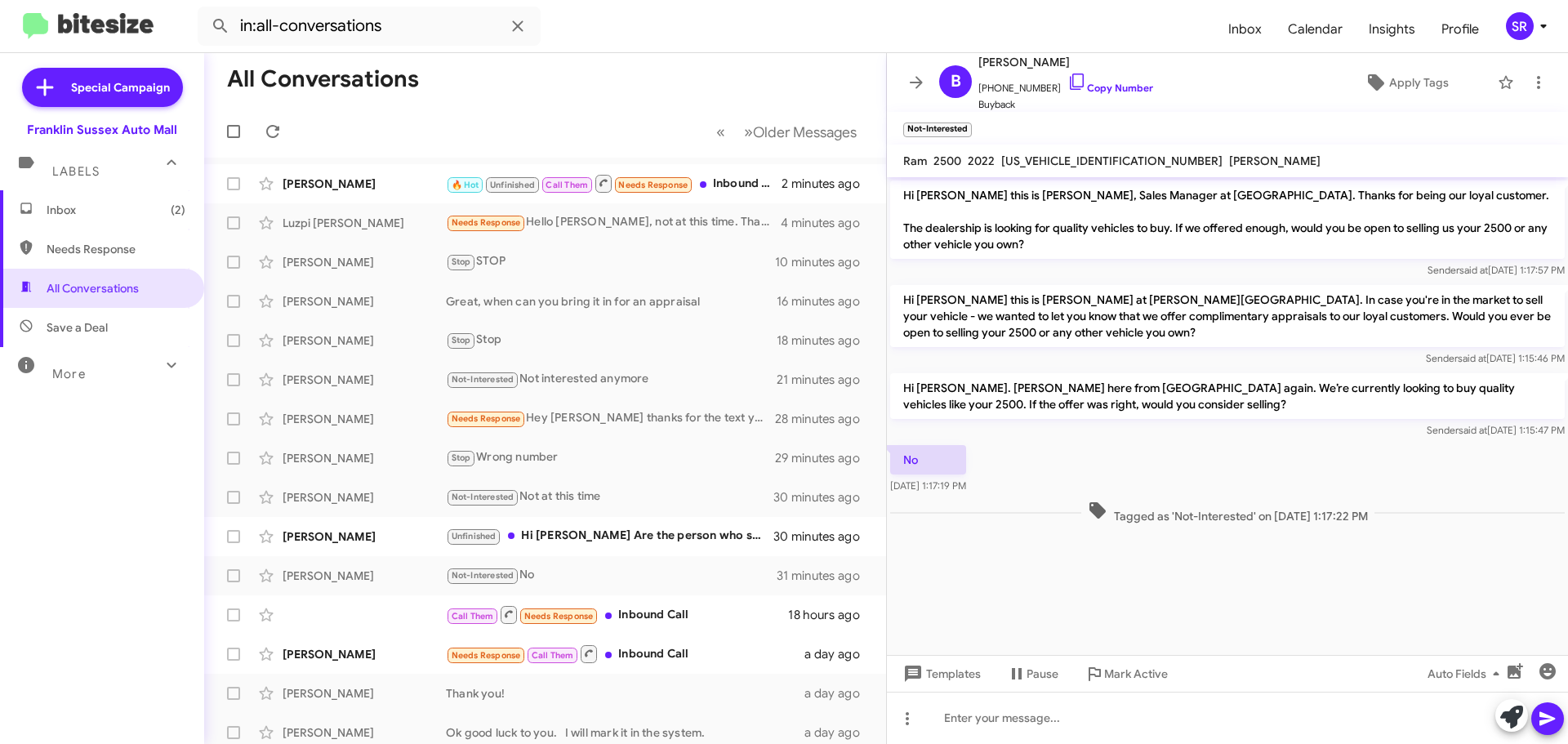
click at [52, 217] on span "Inbox (2)" at bounding box center [116, 210] width 139 height 16
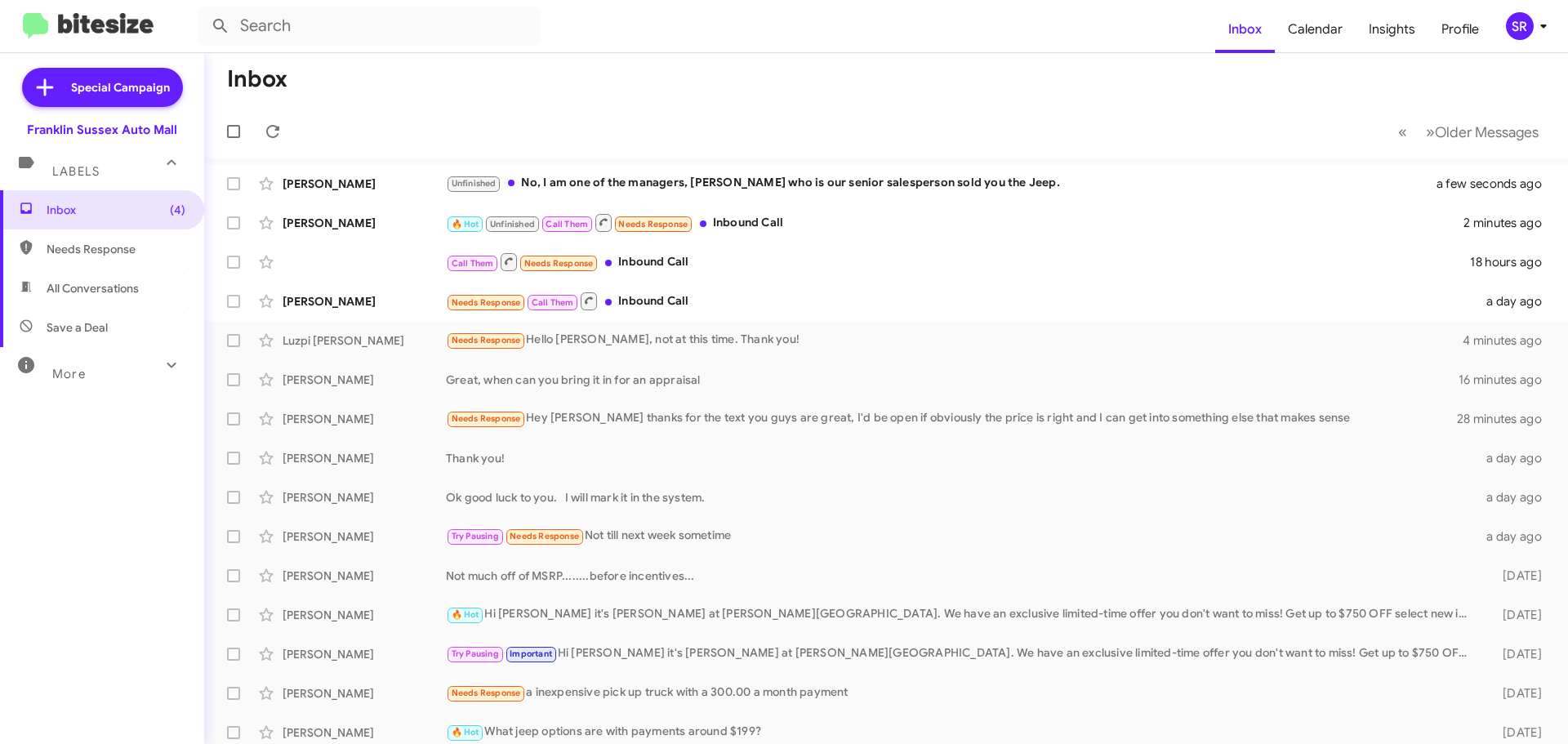
click at [99, 254] on span "Needs Response" at bounding box center [116, 249] width 139 height 16
type input "in:needs-response"
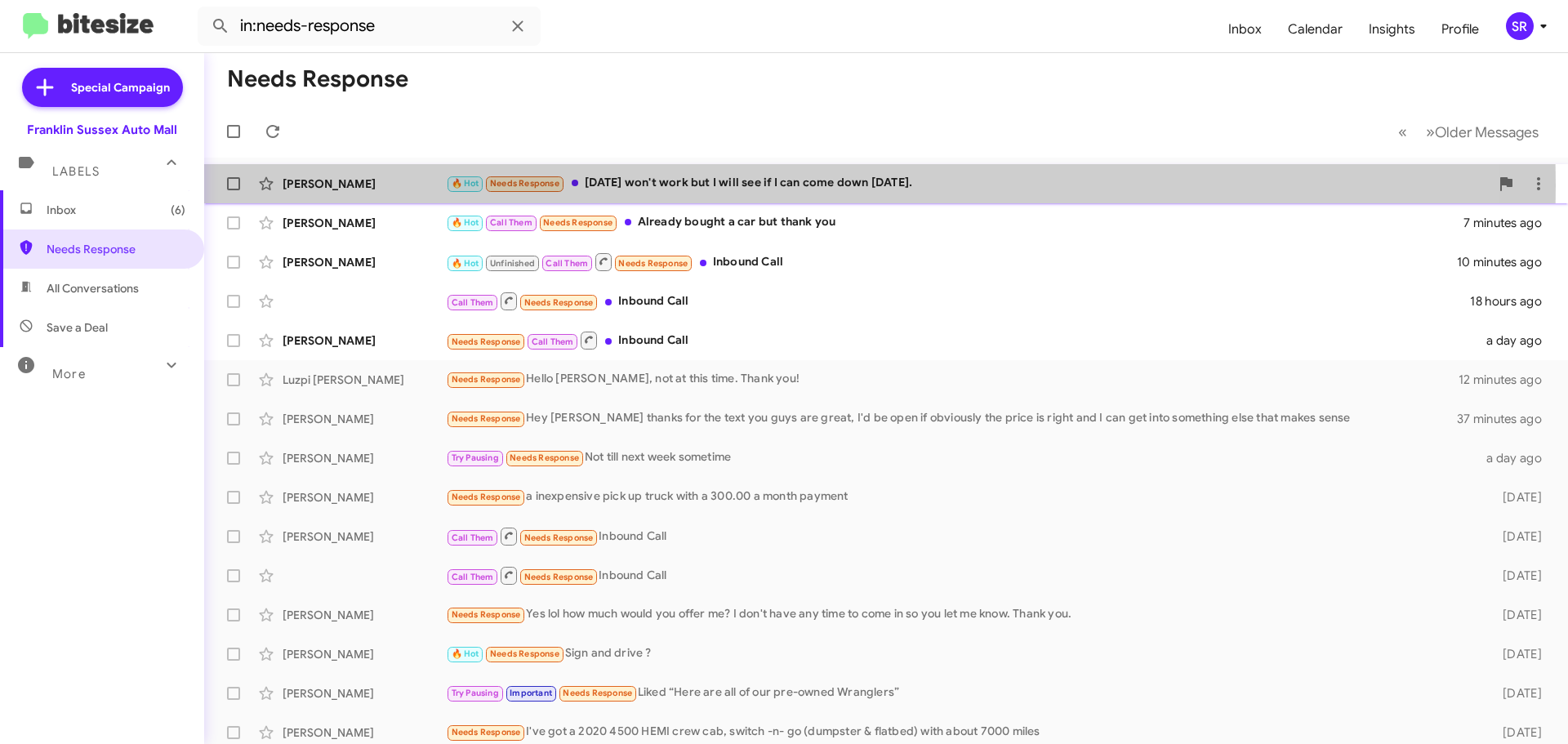
click at [594, 185] on div "🔥 Hot Needs Response [DATE] won't work but I will see if I can come down [DATE]." at bounding box center [968, 183] width 1044 height 19
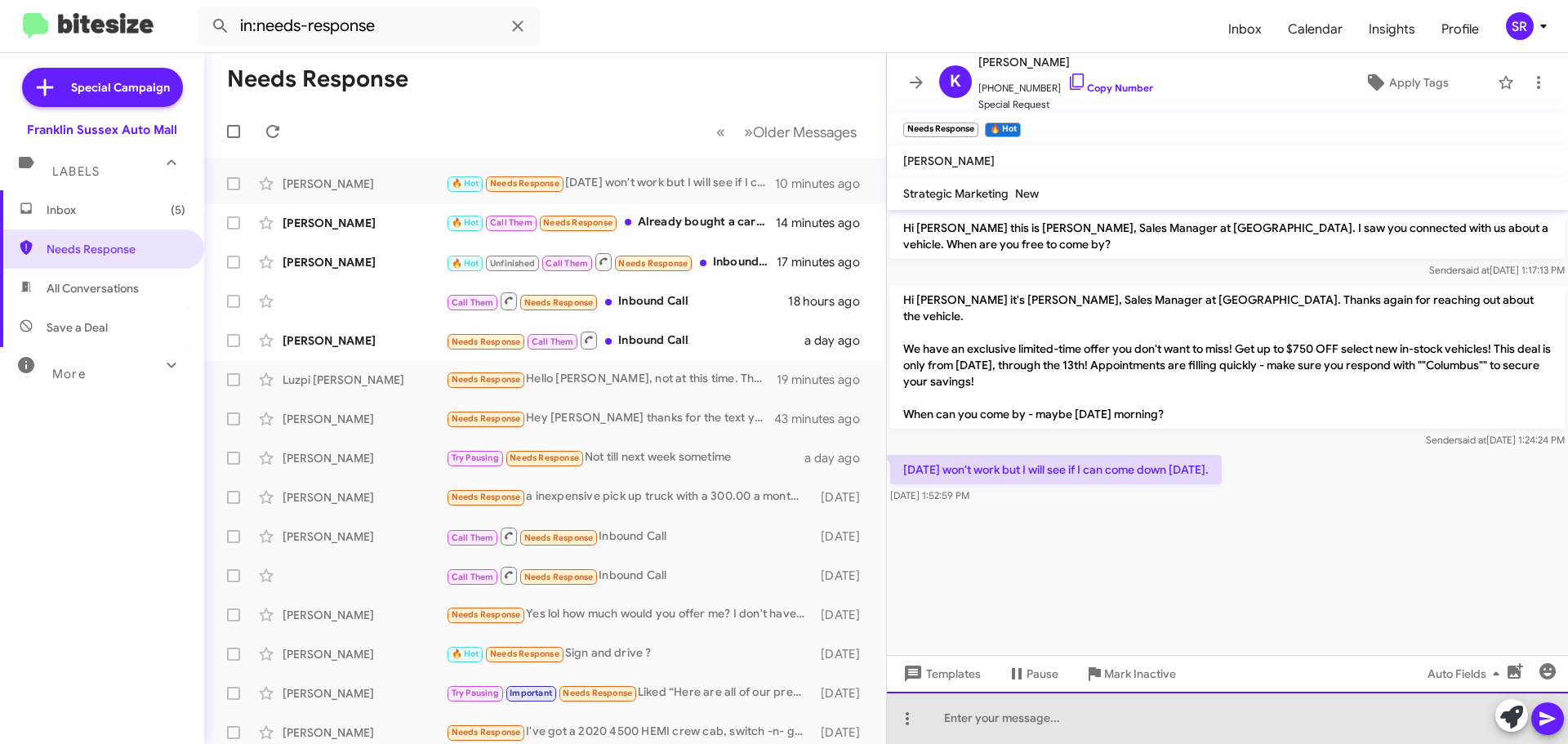
click at [968, 704] on div at bounding box center [1227, 718] width 681 height 52
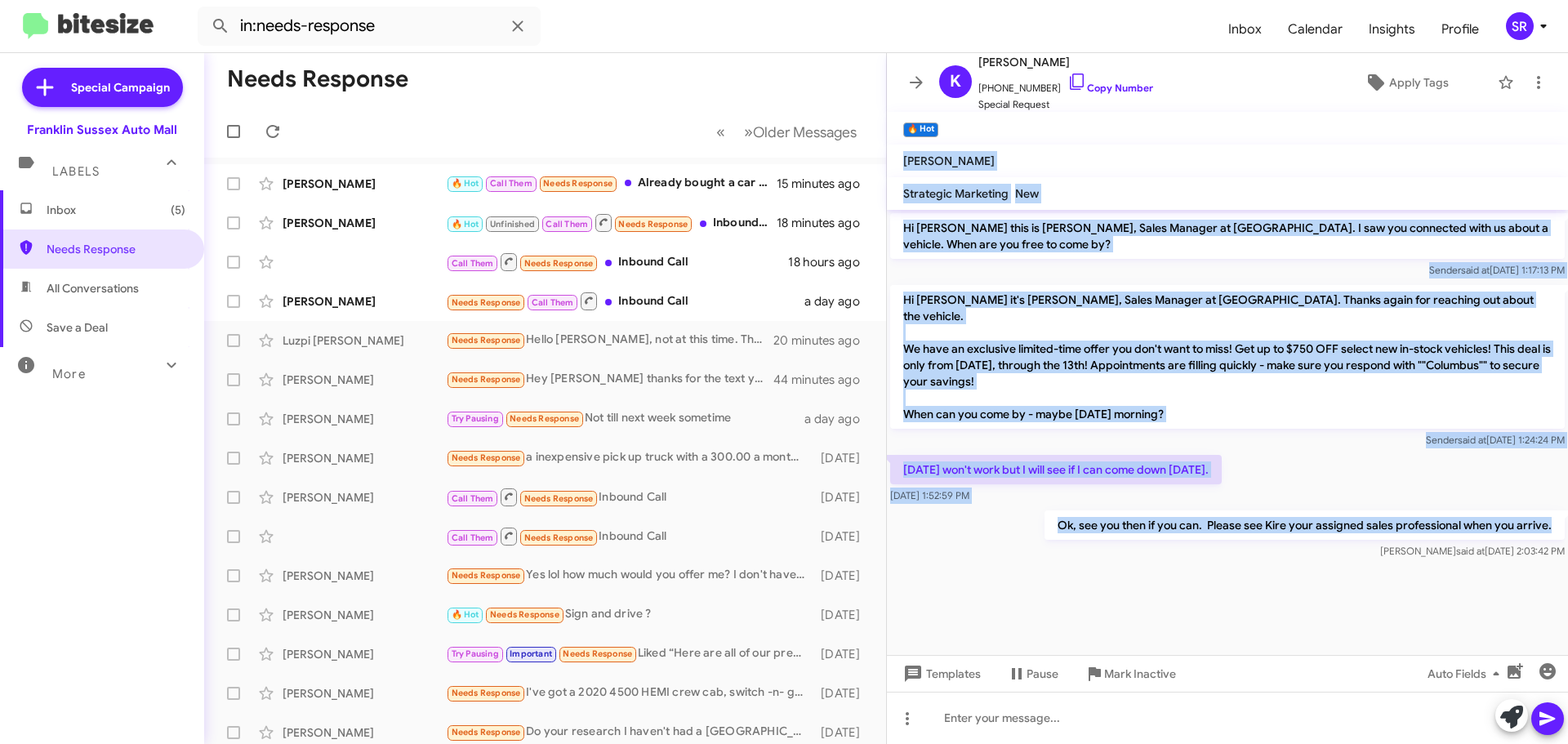
drag, startPoint x: 1554, startPoint y: 506, endPoint x: 904, endPoint y: 151, distance: 740.6
click at [904, 151] on div "K [PERSON_NAME] [PHONE_NUMBER] Copy Number Special Request Apply Tags 🔥 Hot × […" at bounding box center [1227, 398] width 681 height 691
copy div "[PERSON_NAME] Strategic Marketing New Hi [PERSON_NAME] this is [PERSON_NAME], S…"
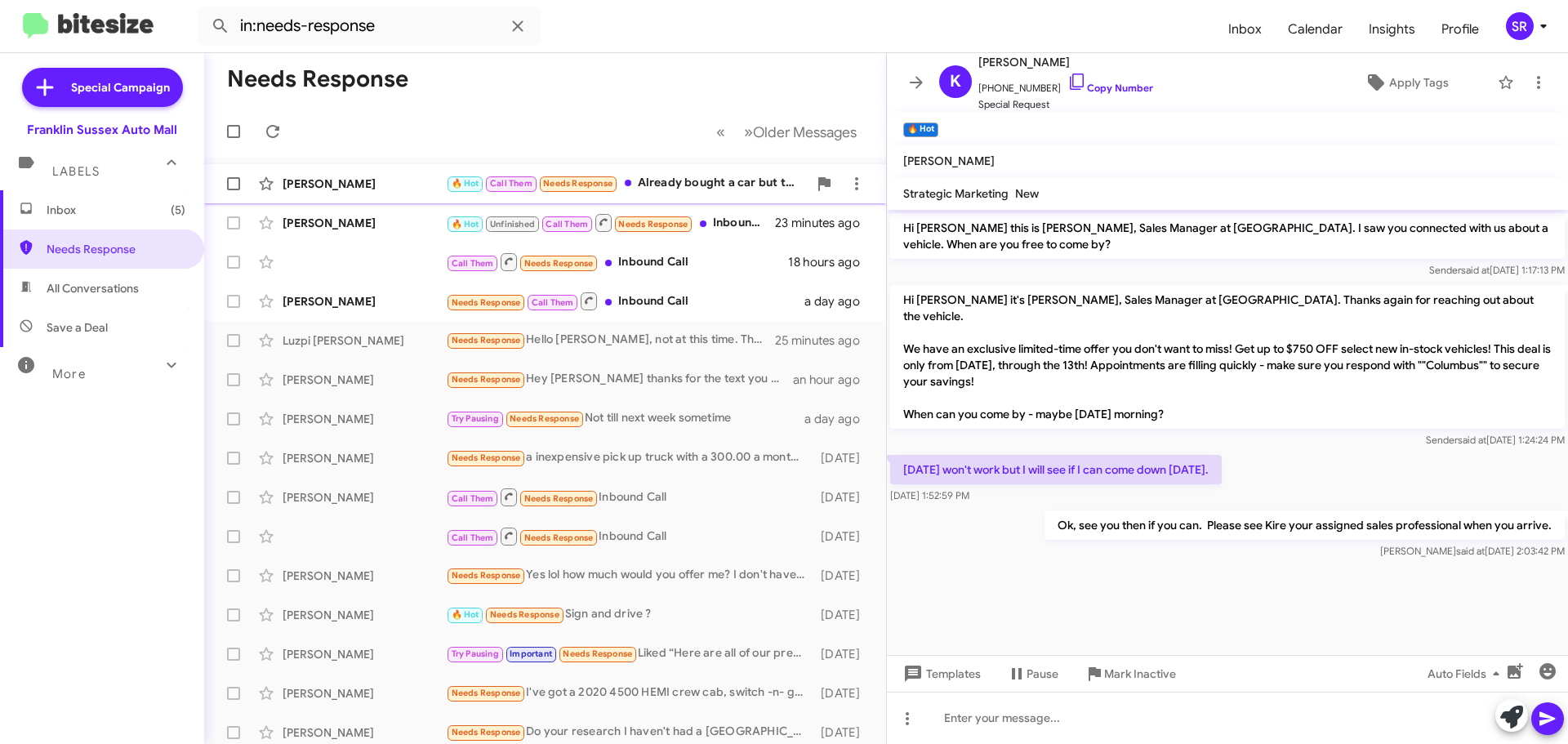
click at [748, 178] on div "🔥 Hot Call Them Needs Response Already bought a car but thank you" at bounding box center [627, 183] width 362 height 19
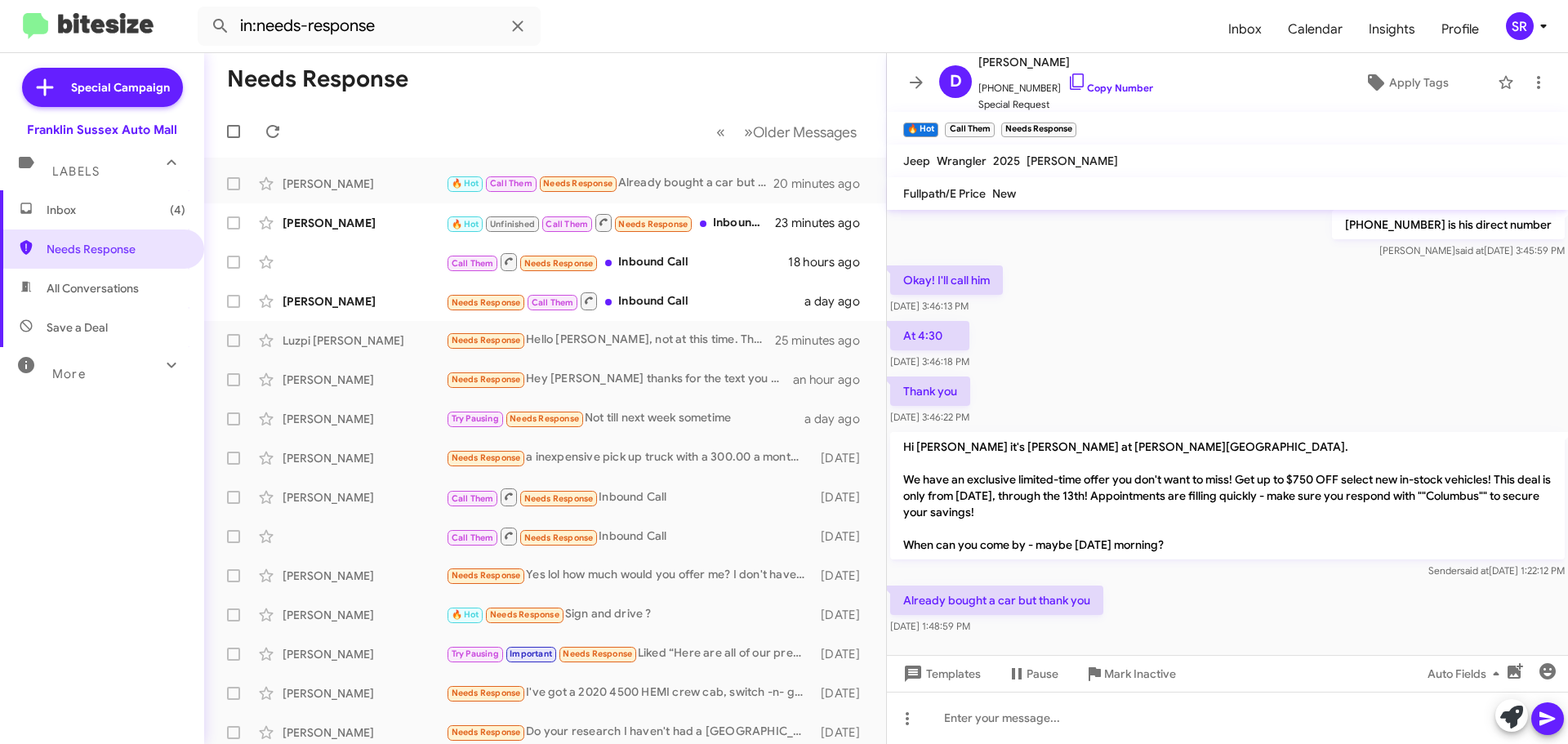
scroll to position [510, 0]
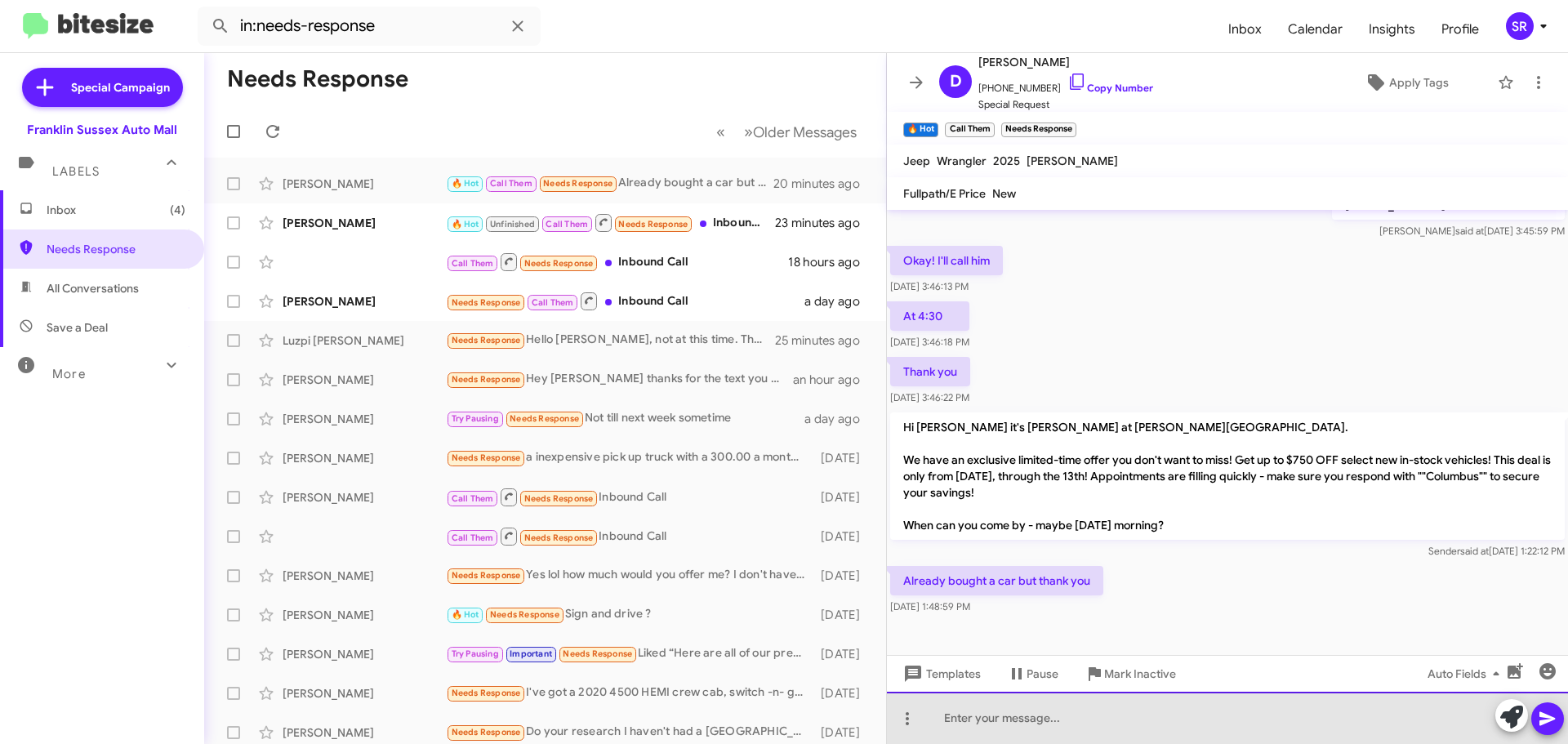
click at [992, 720] on div at bounding box center [1227, 718] width 681 height 52
click at [951, 726] on div at bounding box center [1227, 718] width 681 height 52
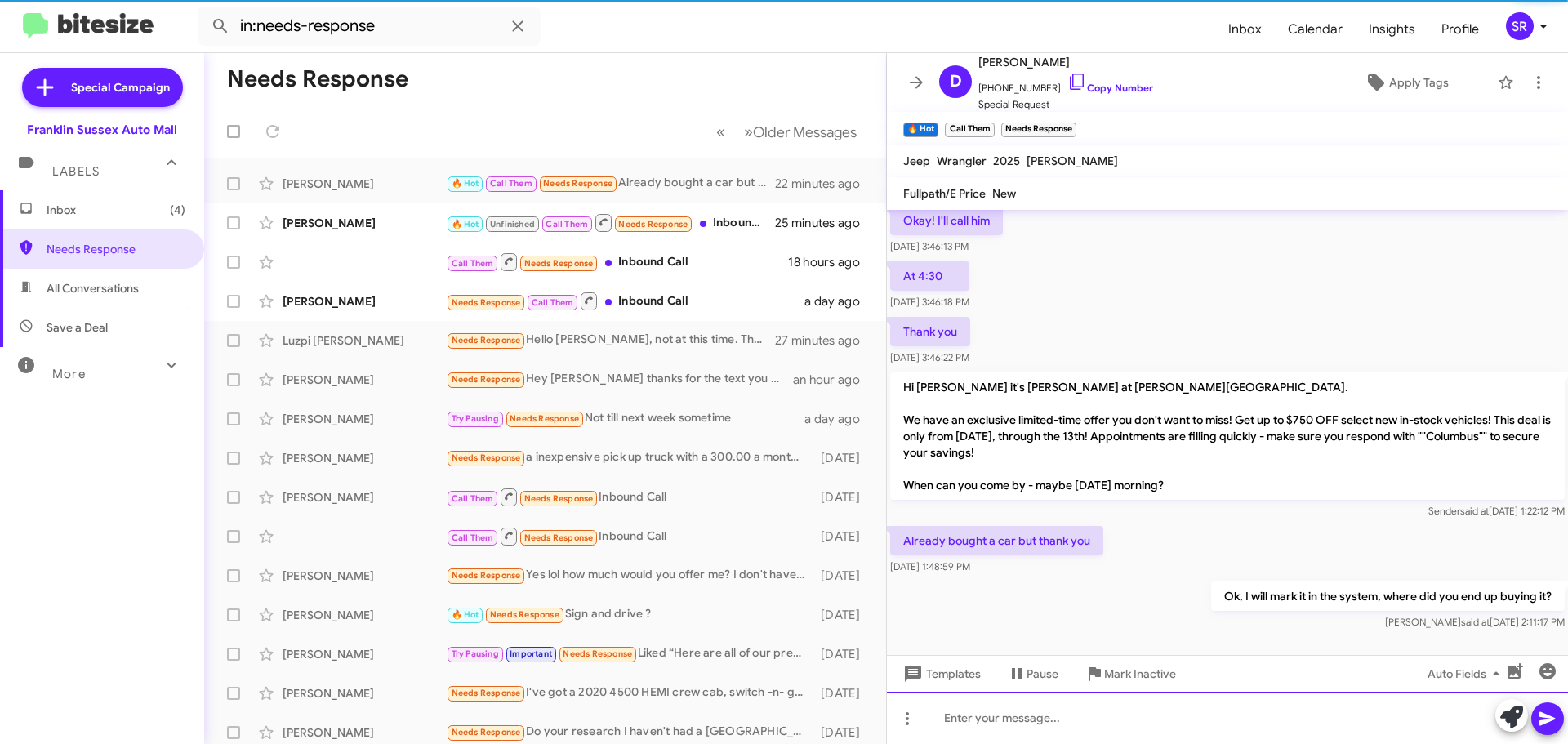
scroll to position [569, 0]
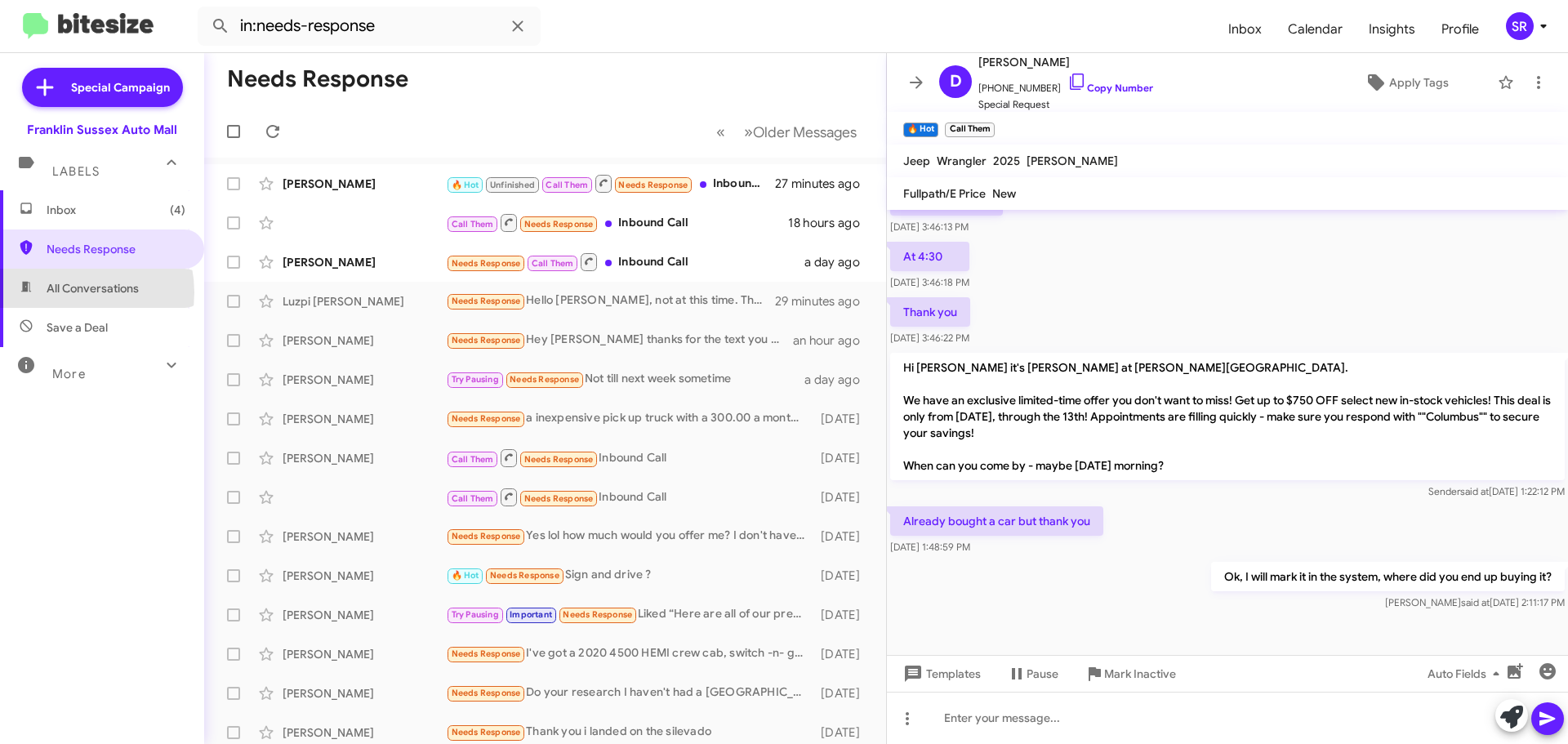
click at [67, 293] on span "All Conversations" at bounding box center [92, 287] width 92 height 16
type input "in:all-conversations"
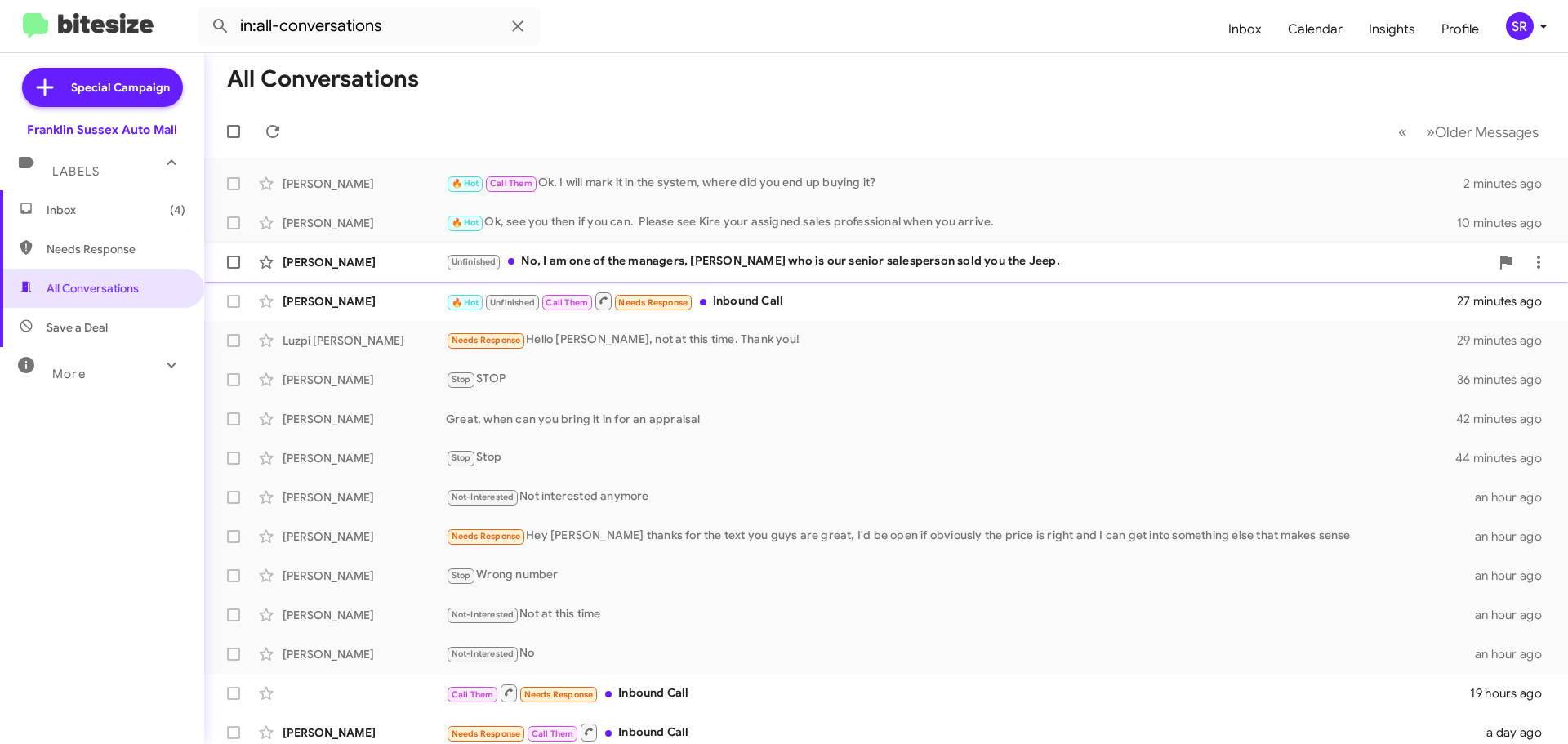
click at [580, 264] on div "Unfinished No, I am one of the managers, [PERSON_NAME] who is our senior salesp…" at bounding box center [968, 261] width 1044 height 19
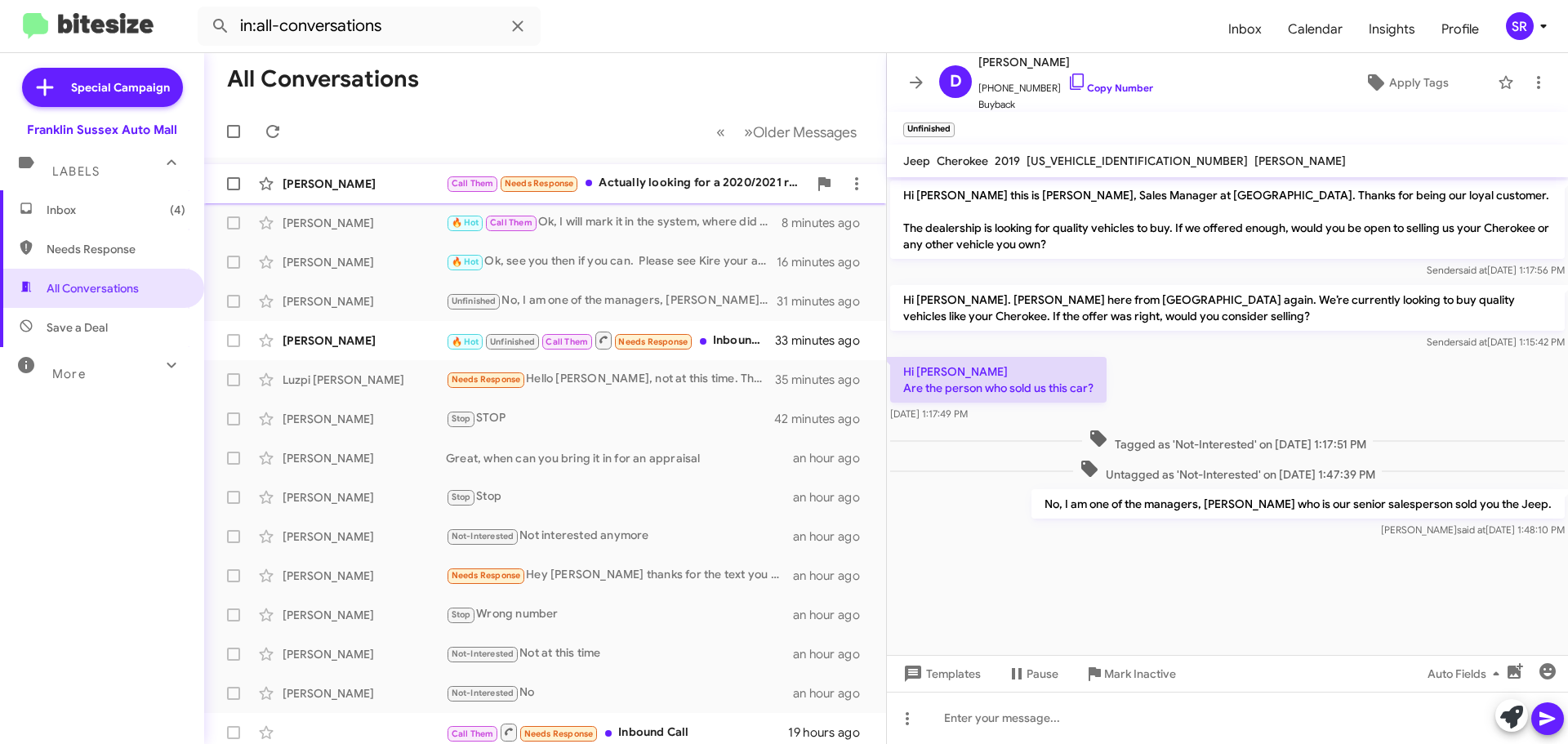
click at [633, 184] on div "Call Them Needs Response Actually looking for a 2020/2021 red Subaru Forester o…" at bounding box center [627, 183] width 362 height 19
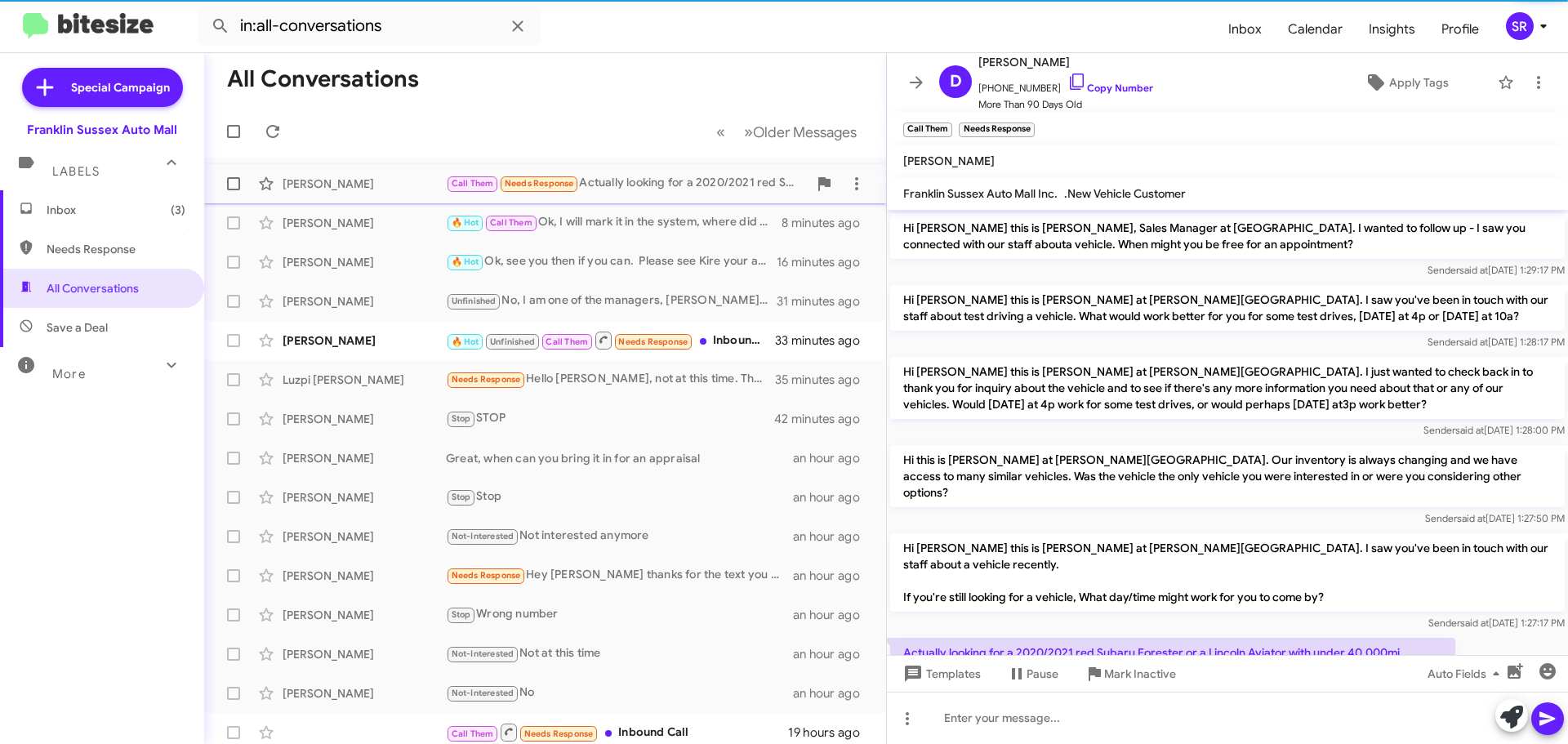
scroll to position [27, 0]
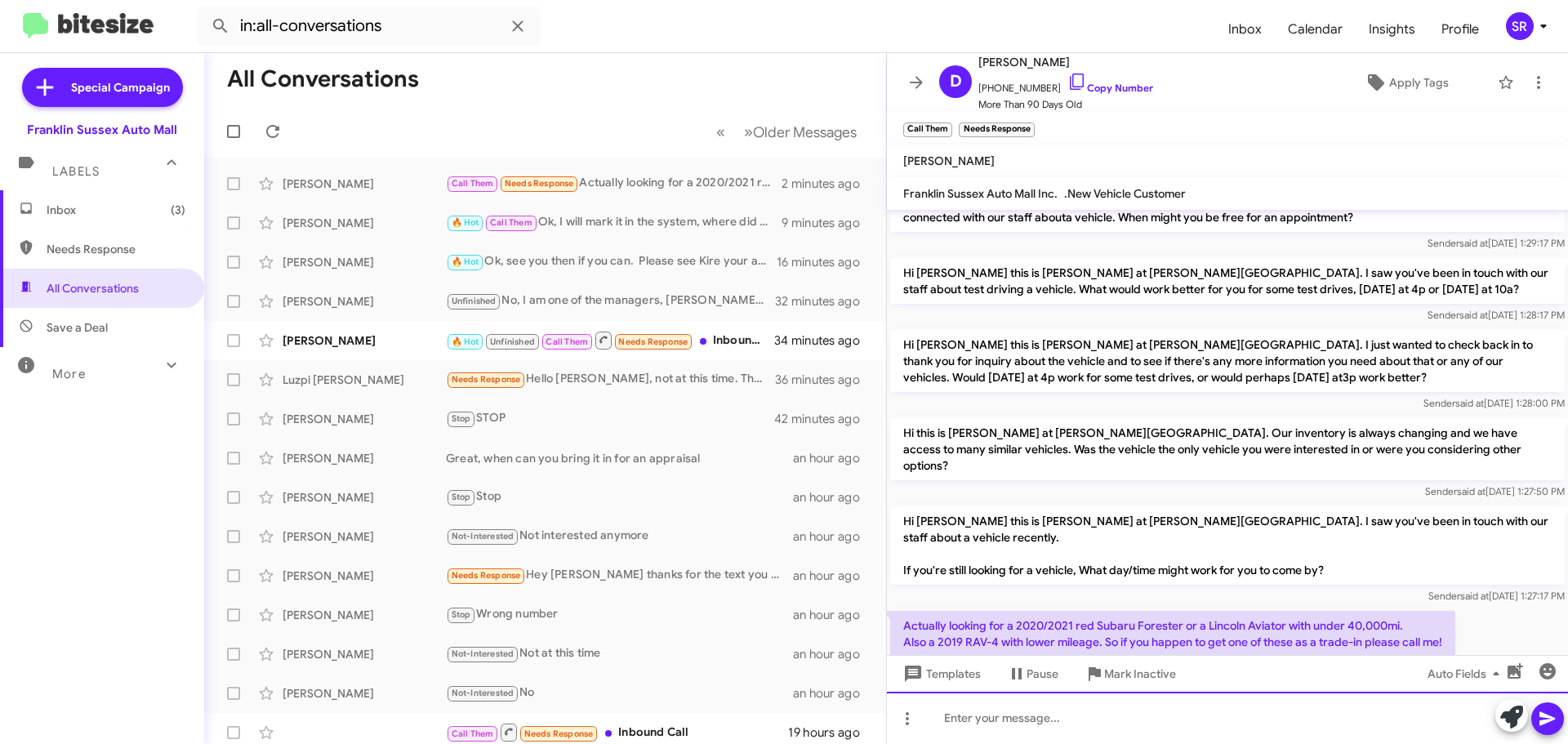
click at [1021, 719] on div at bounding box center [1227, 718] width 681 height 52
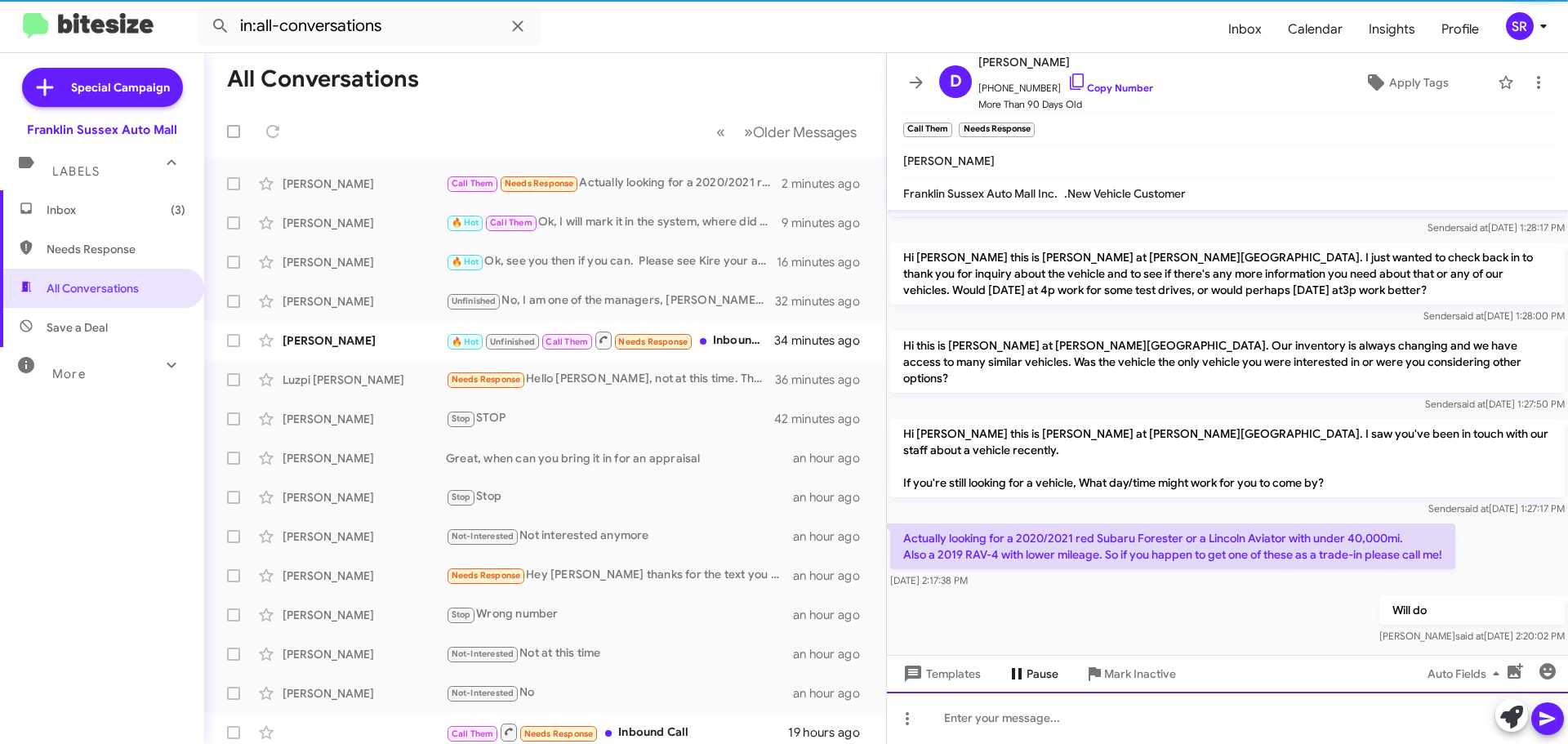
scroll to position [119, 0]
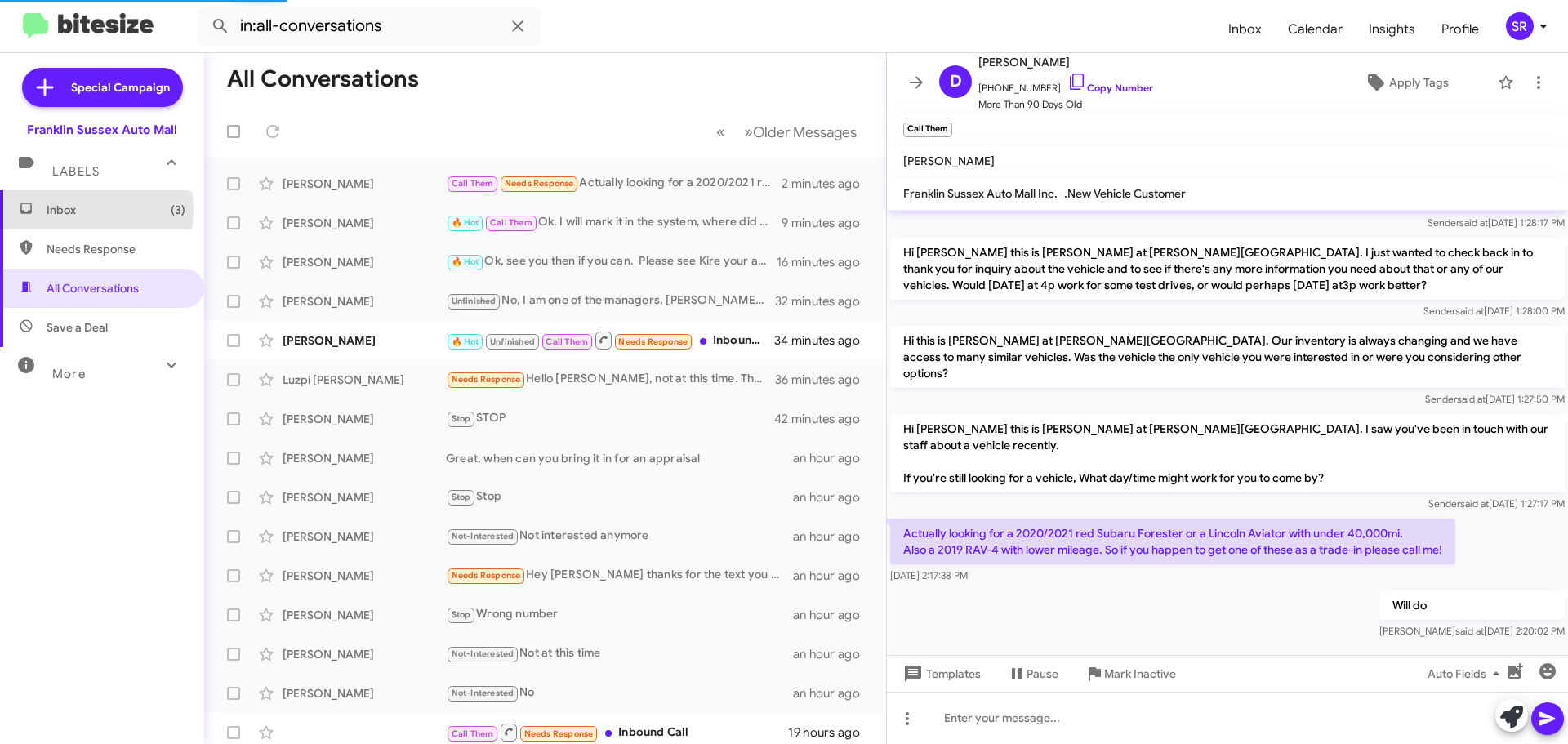
click at [59, 211] on span "Inbox (3)" at bounding box center [116, 210] width 139 height 16
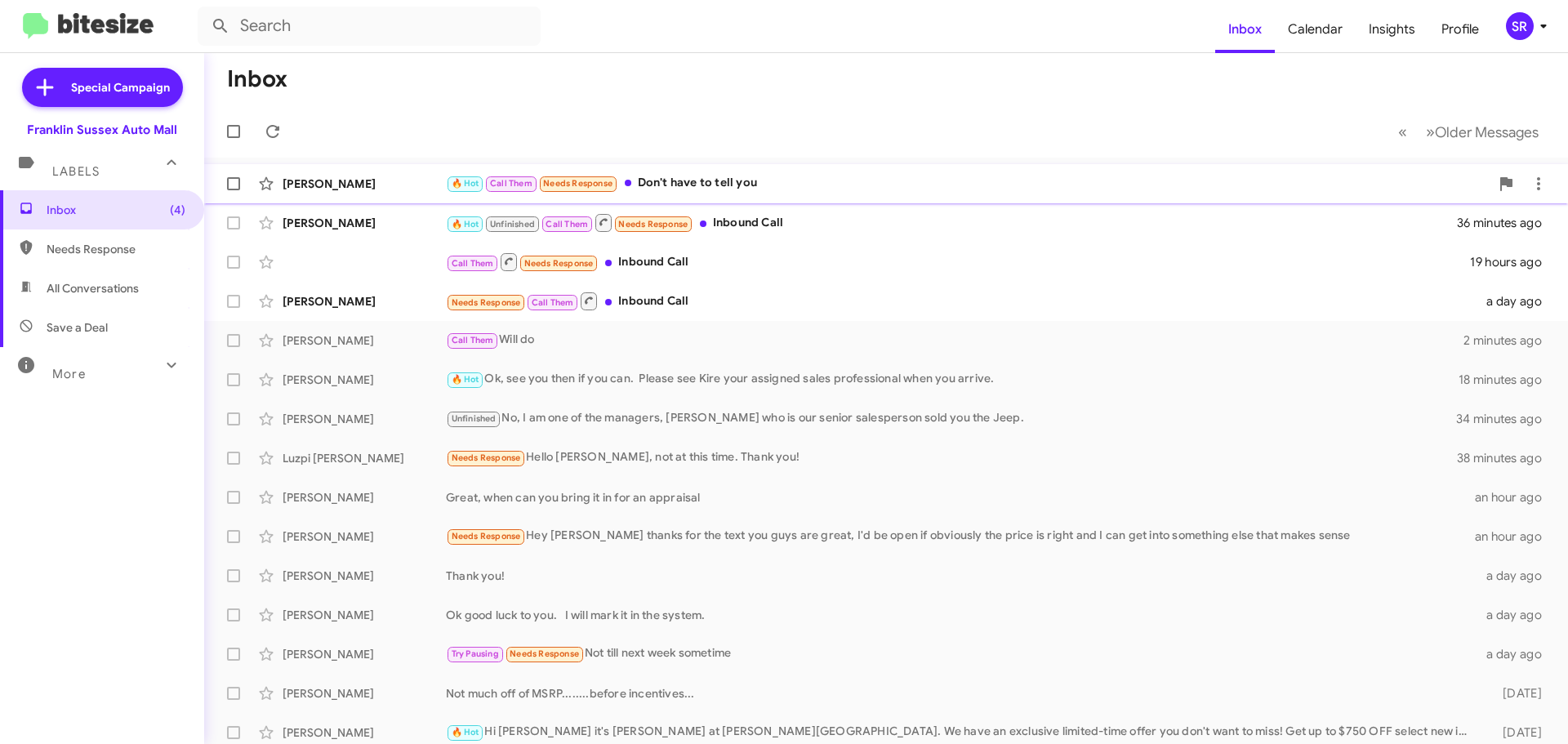
click at [767, 188] on div "🔥 Hot Call Them Needs Response Don't have to tell you" at bounding box center [968, 183] width 1044 height 19
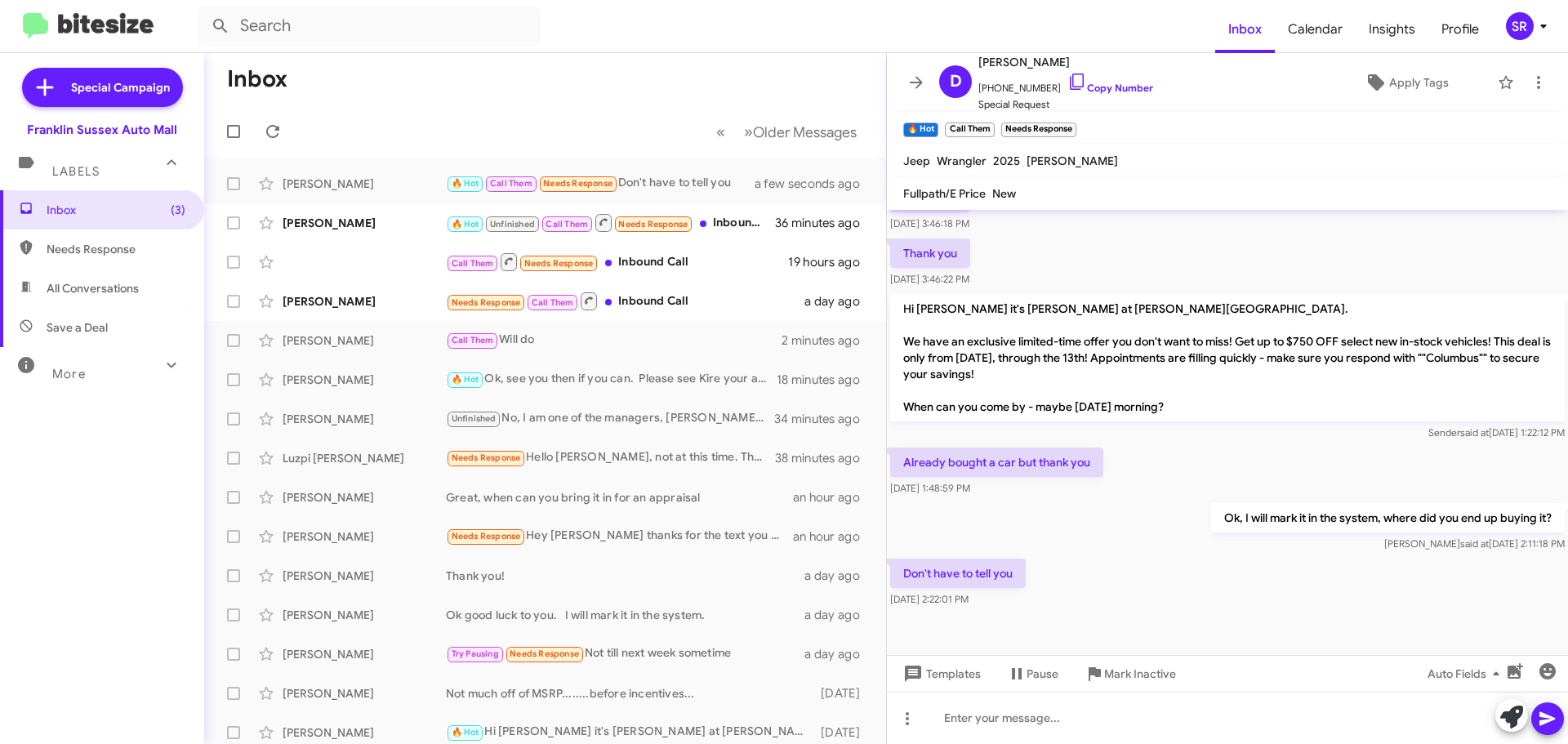
scroll to position [629, 0]
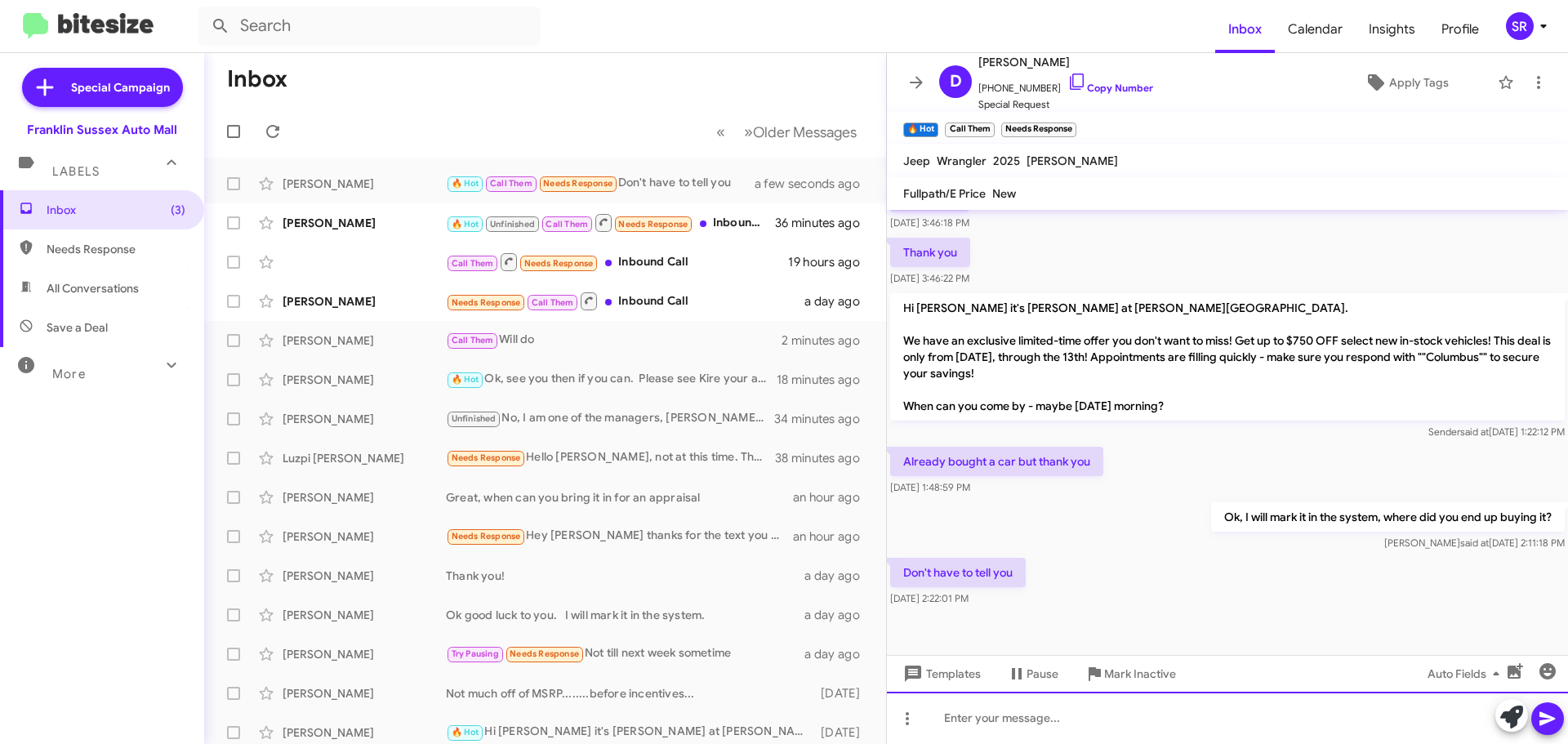
click at [979, 708] on div at bounding box center [1227, 718] width 681 height 52
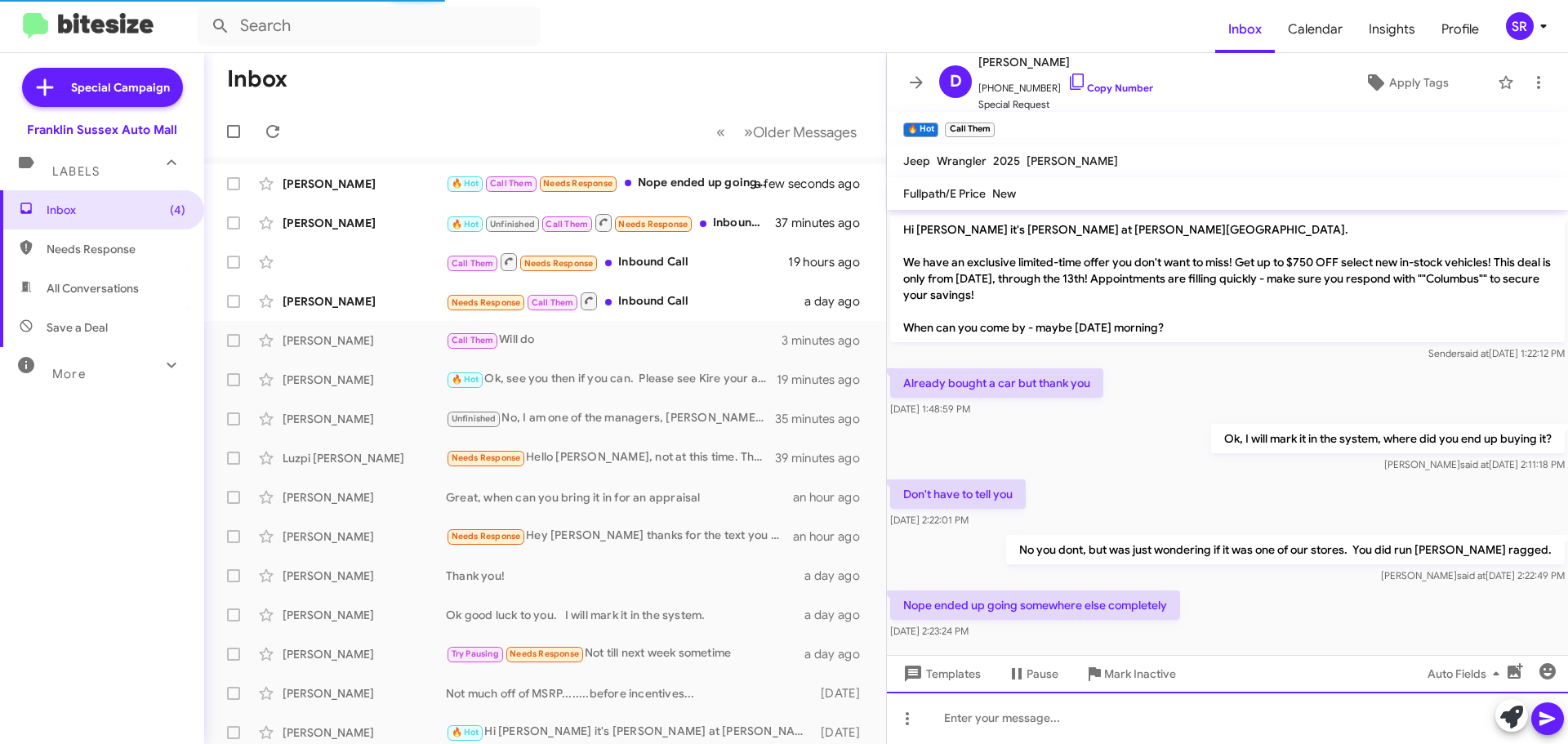
scroll to position [748, 0]
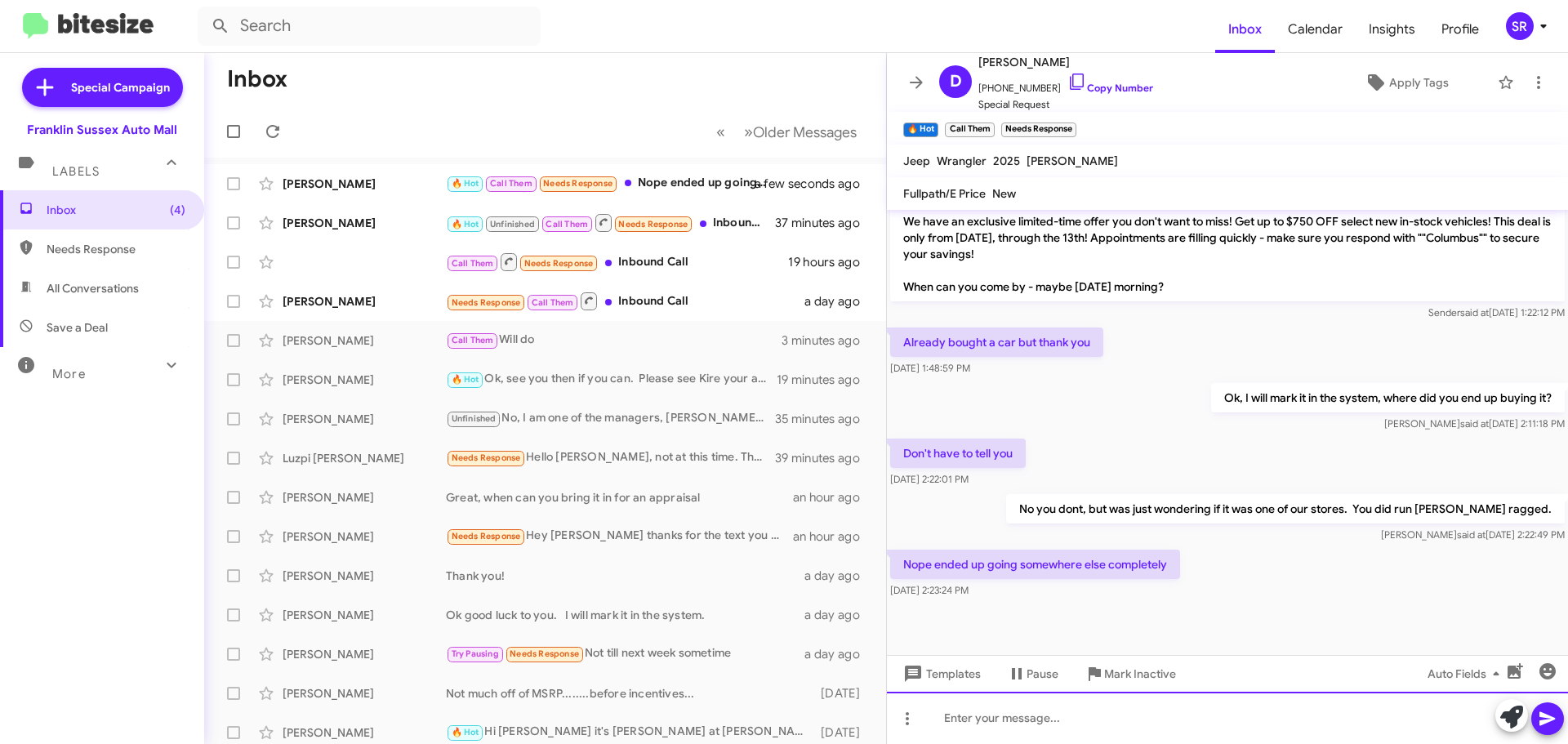
click at [966, 722] on div at bounding box center [1227, 718] width 681 height 52
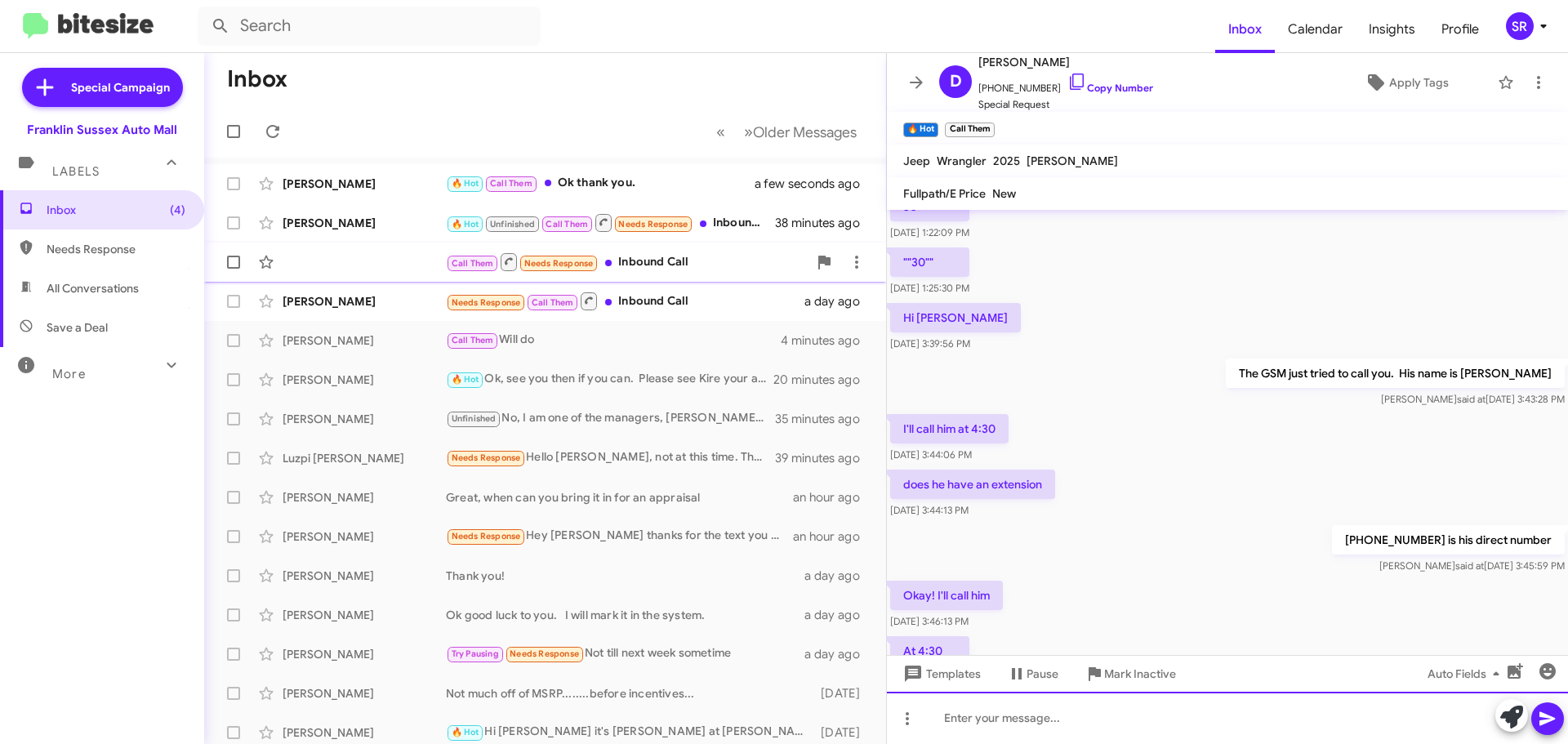
scroll to position [0, 0]
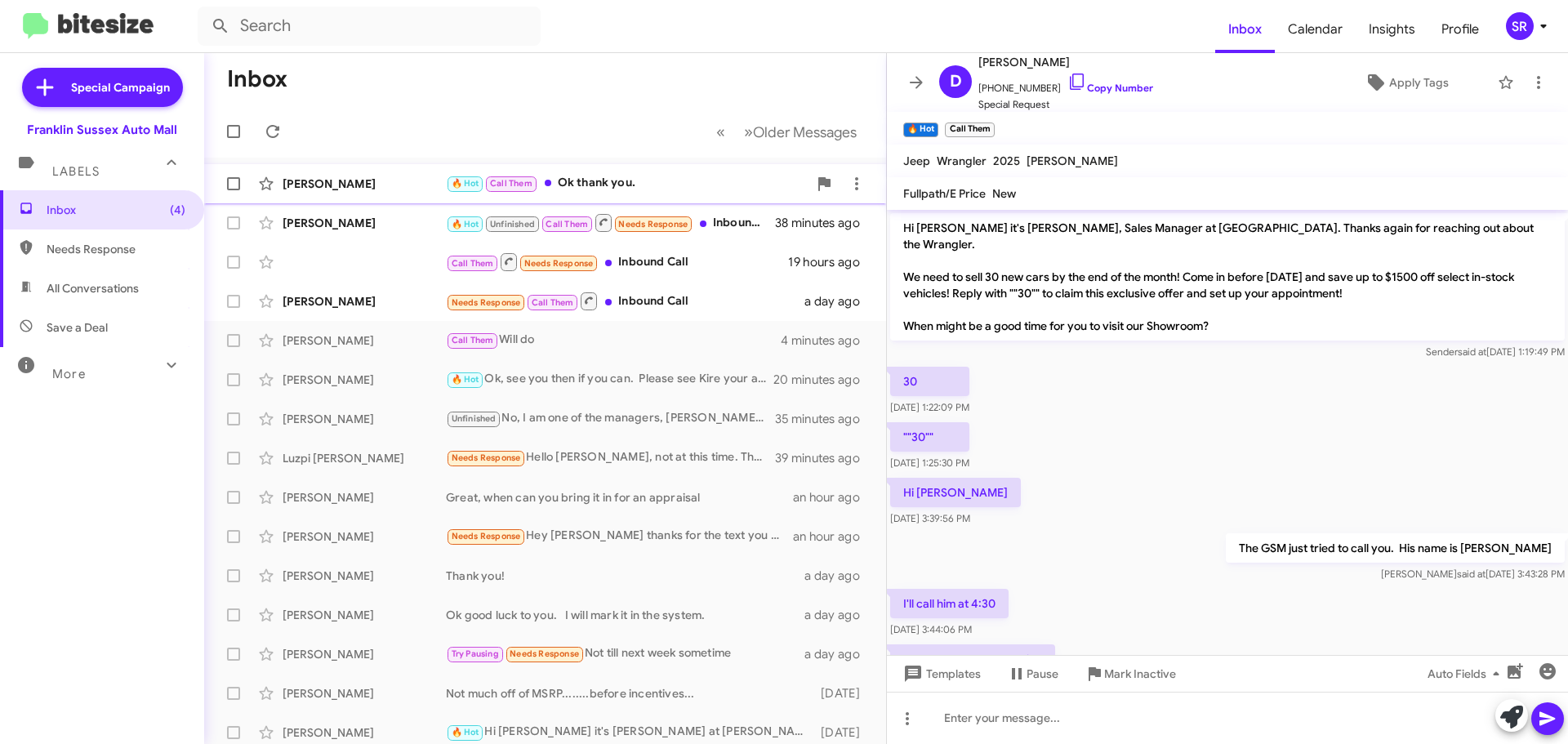
click at [573, 178] on div "🔥 Hot Call Them Ok thank you." at bounding box center [627, 183] width 362 height 19
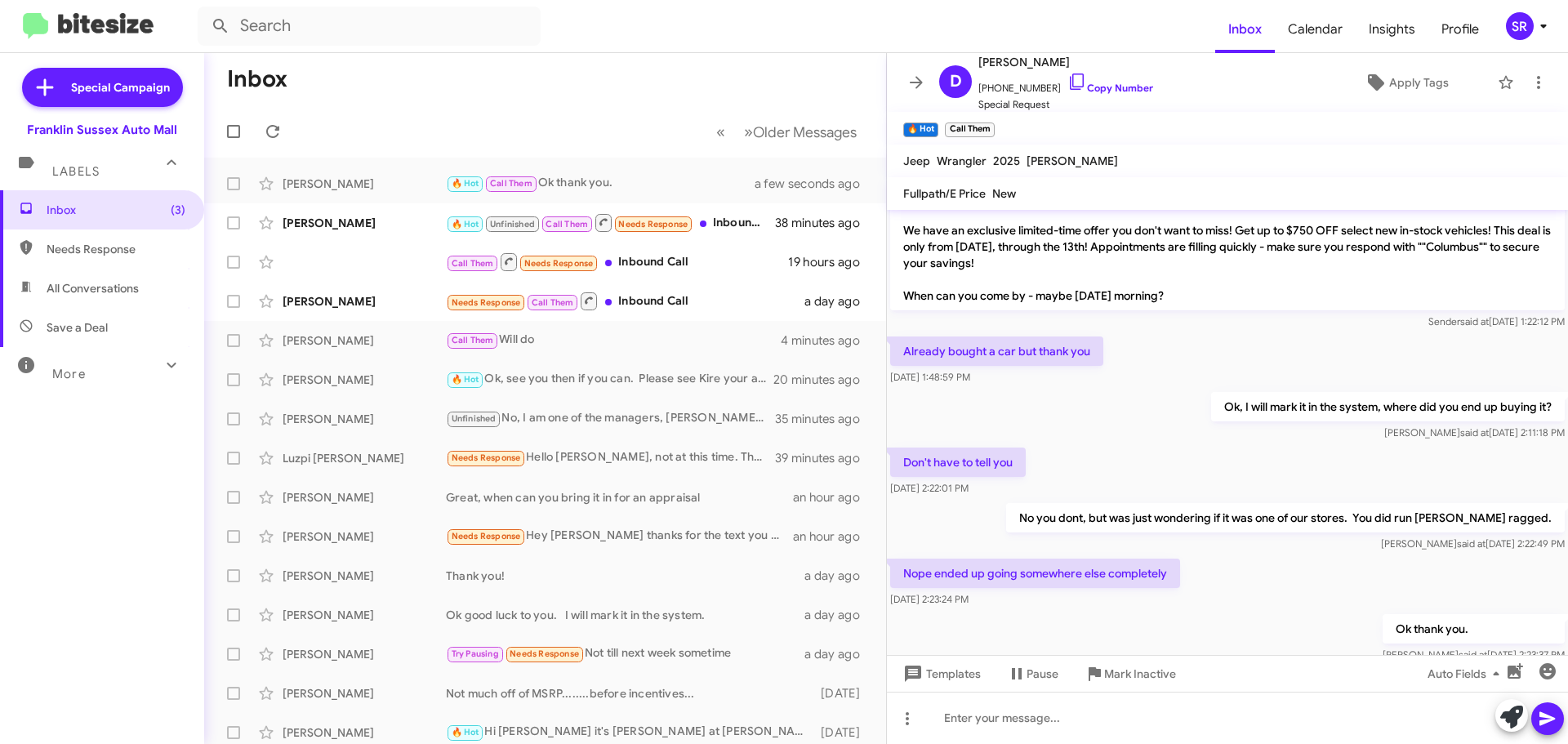
scroll to position [807, 0]
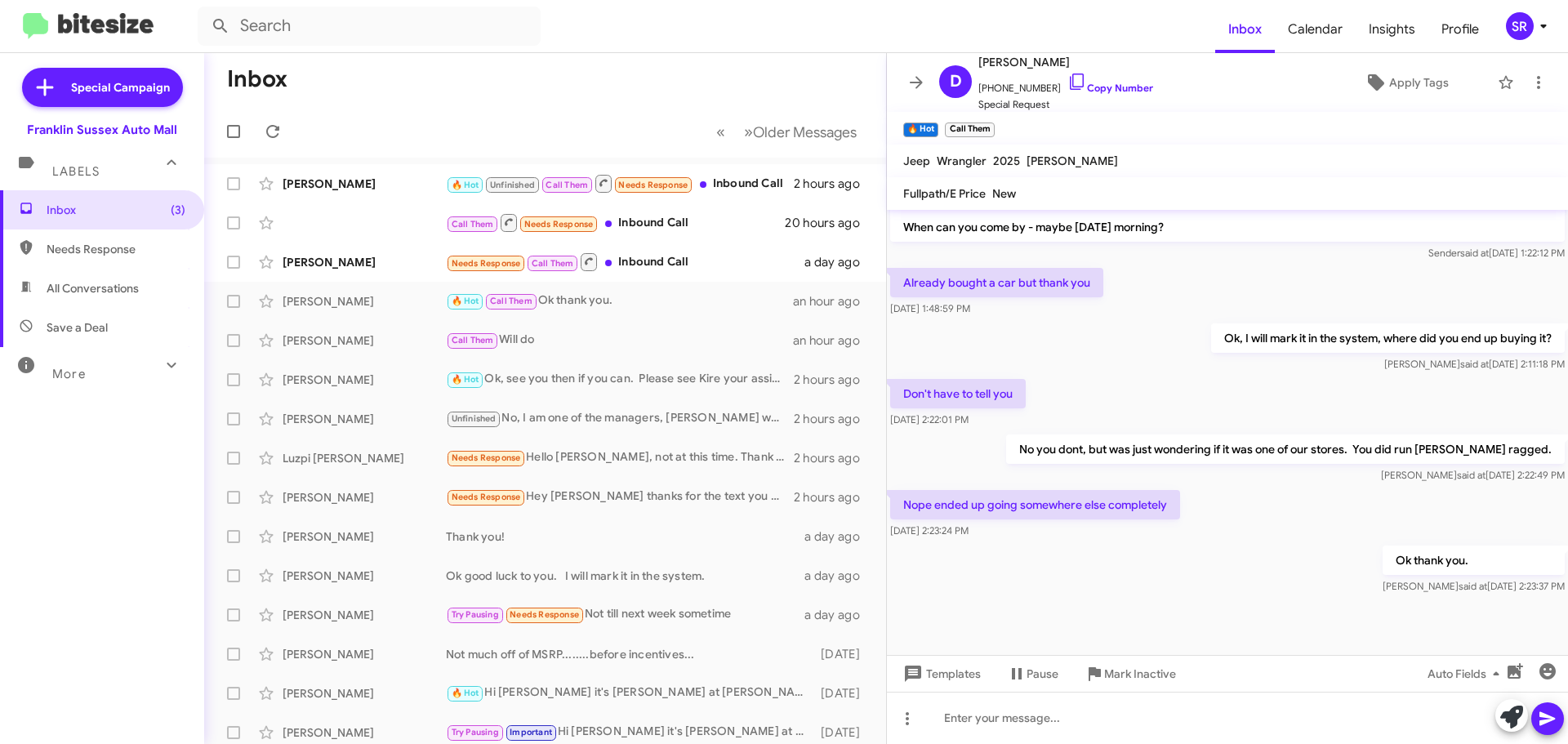
click at [64, 261] on span "Needs Response" at bounding box center [101, 249] width 204 height 39
type input "in:needs-response"
